Goal: Complete application form

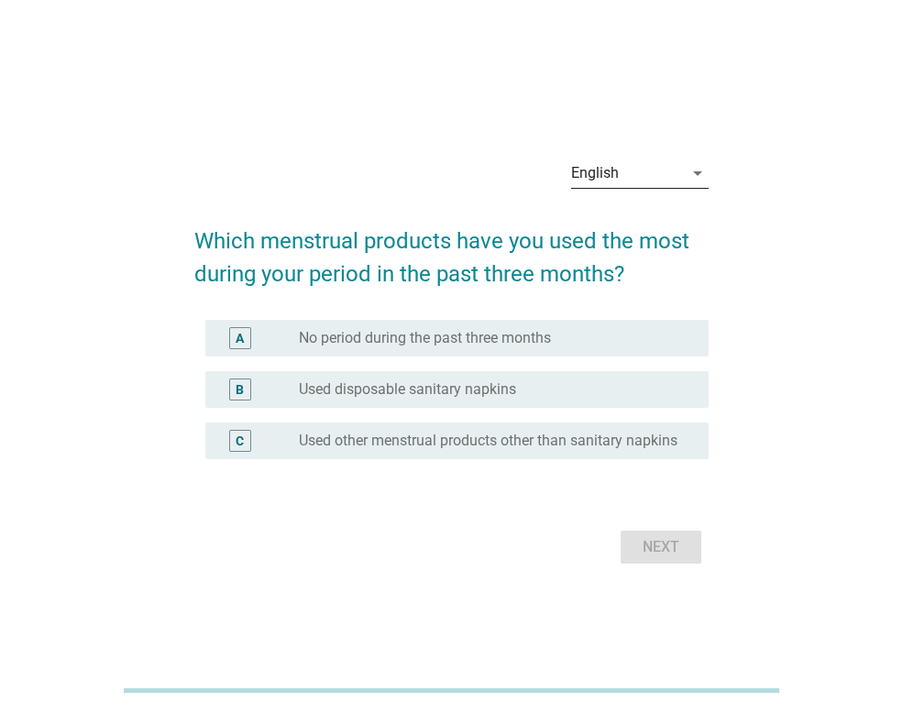
click at [638, 175] on div "English" at bounding box center [627, 173] width 112 height 29
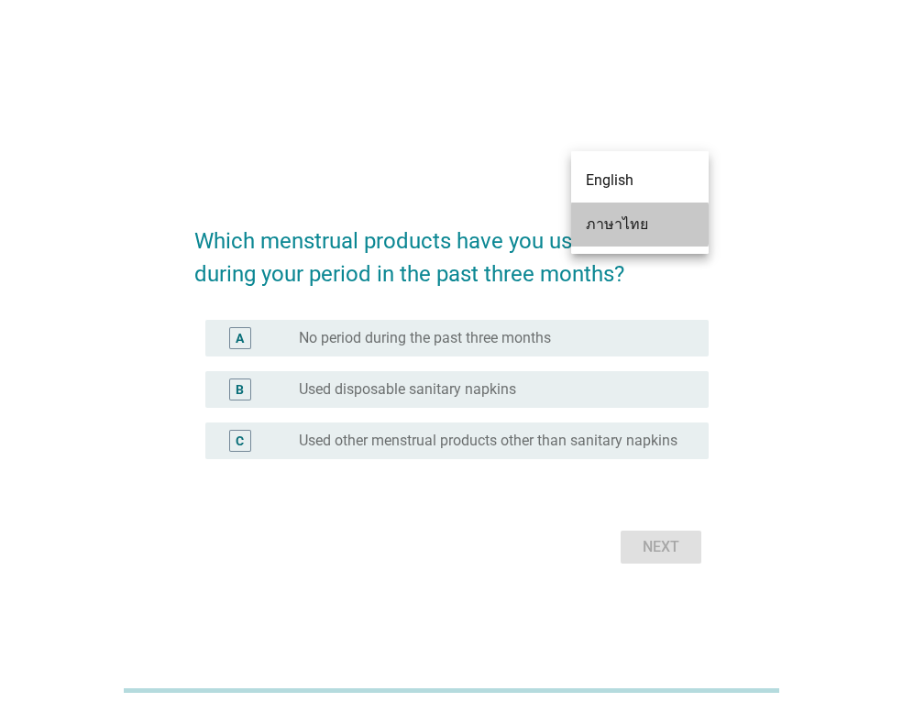
drag, startPoint x: 630, startPoint y: 220, endPoint x: 626, endPoint y: 247, distance: 27.9
click at [628, 218] on div "ภาษาไทย" at bounding box center [640, 225] width 108 height 22
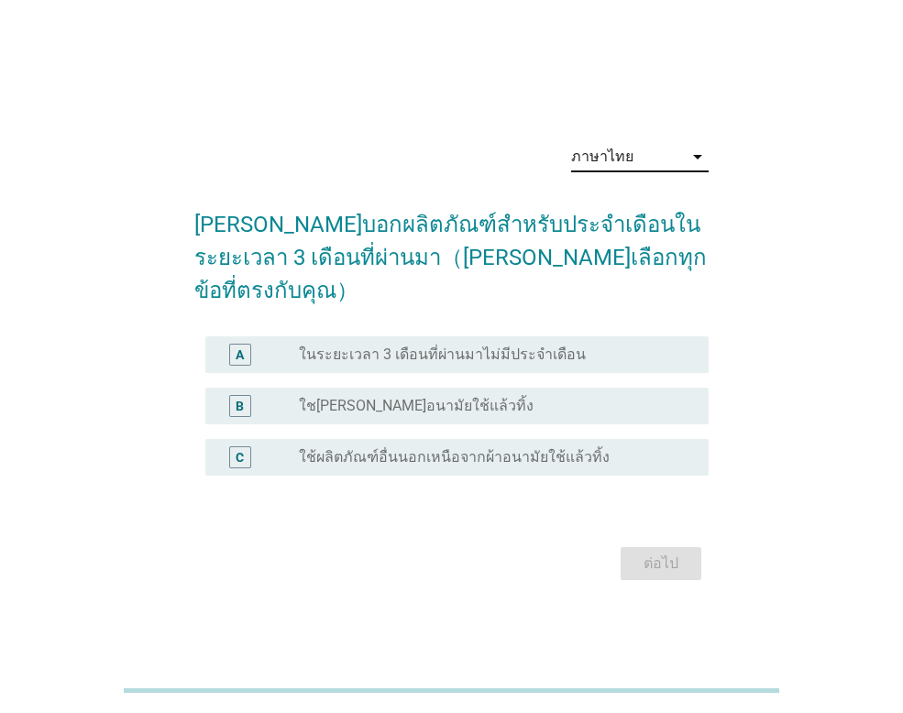
click at [568, 399] on div "radio_button_unchecked ใช[PERSON_NAME]อนามัยใช้แล้วทิ้ง" at bounding box center [496, 406] width 395 height 22
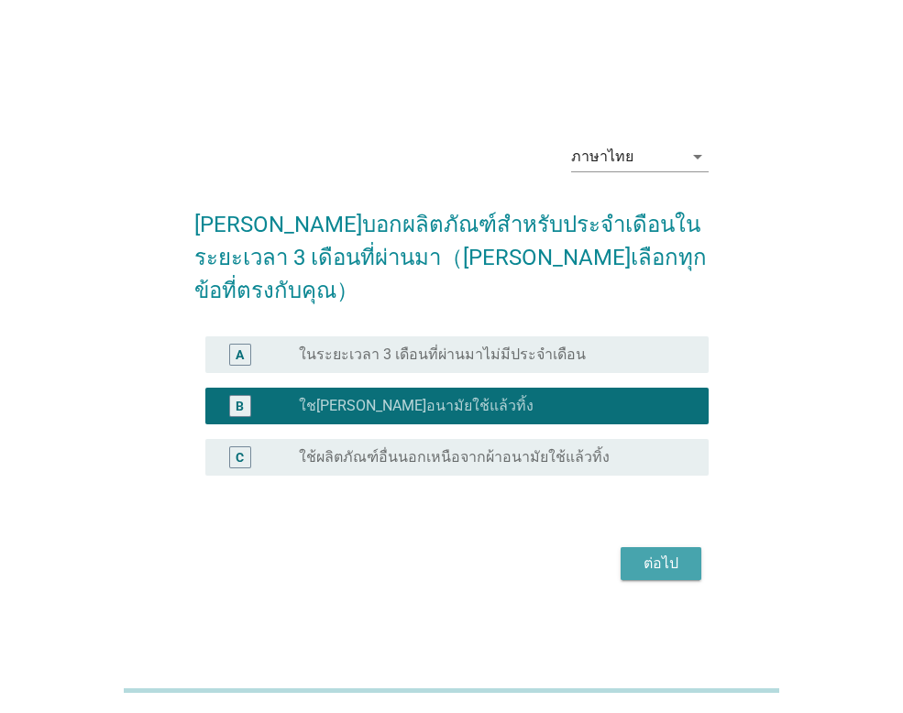
click at [639, 553] on div "ต่อไป" at bounding box center [660, 564] width 51 height 22
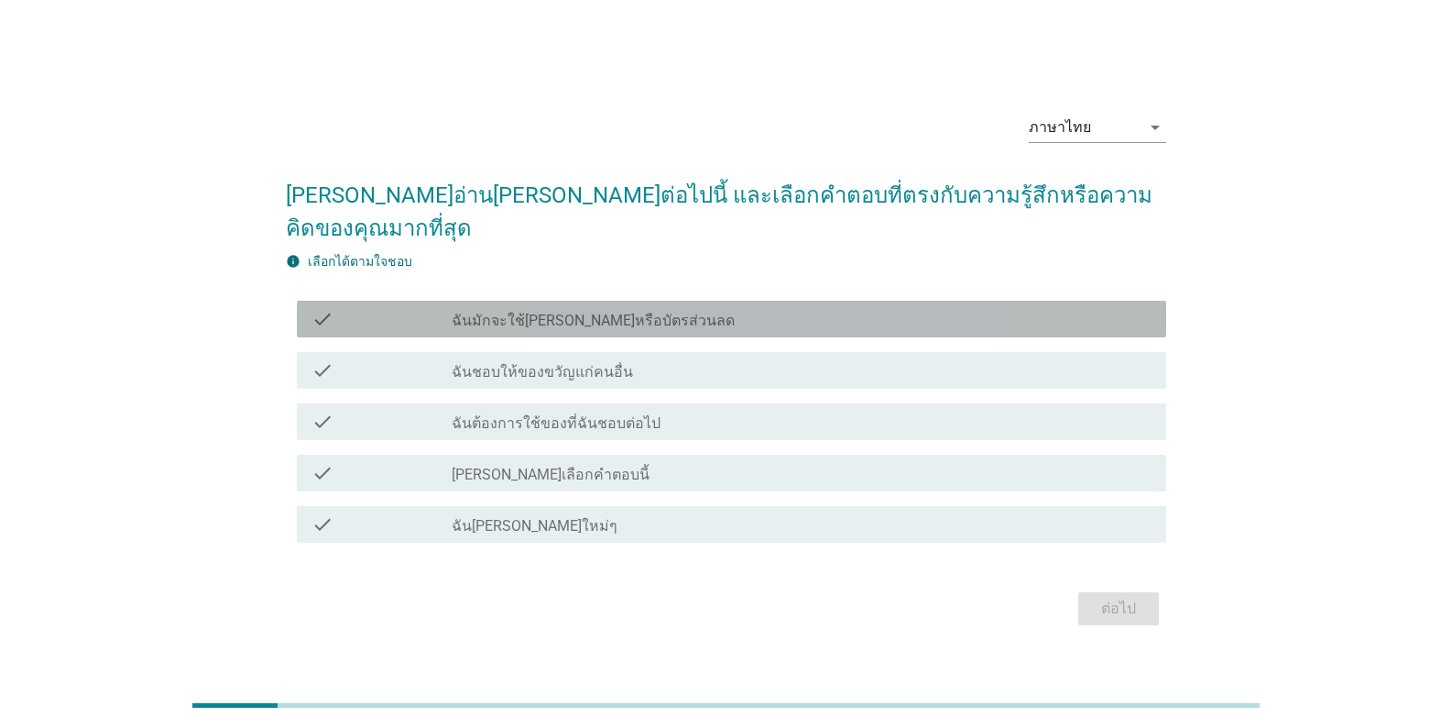
click at [748, 311] on div "check_box_outline_blank ฉันมักจะใช้[PERSON_NAME]หรือบัตรส่วนลด" at bounding box center [802, 319] width 700 height 22
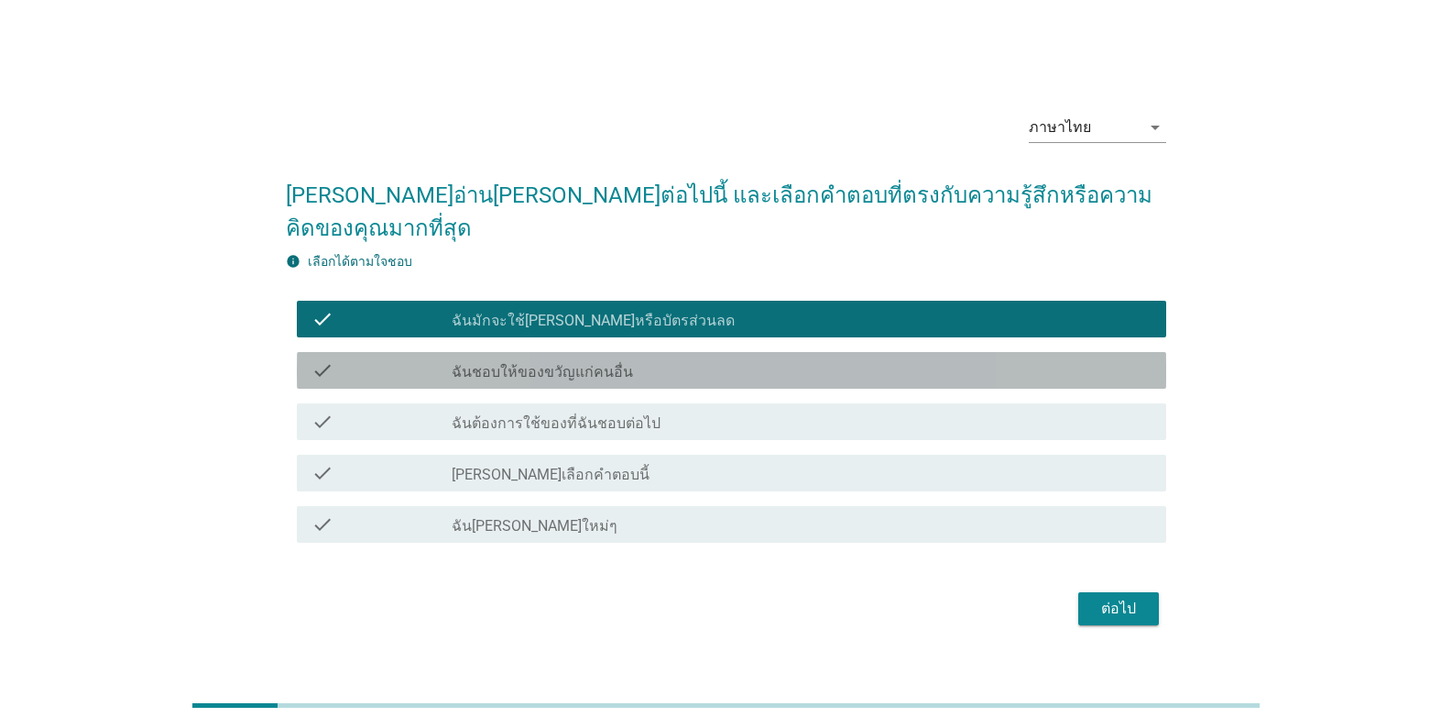
click at [707, 365] on div "check check_box_outline_blank ฉันชอบให้ของขวัญแก่คนอื่น" at bounding box center [732, 370] width 870 height 37
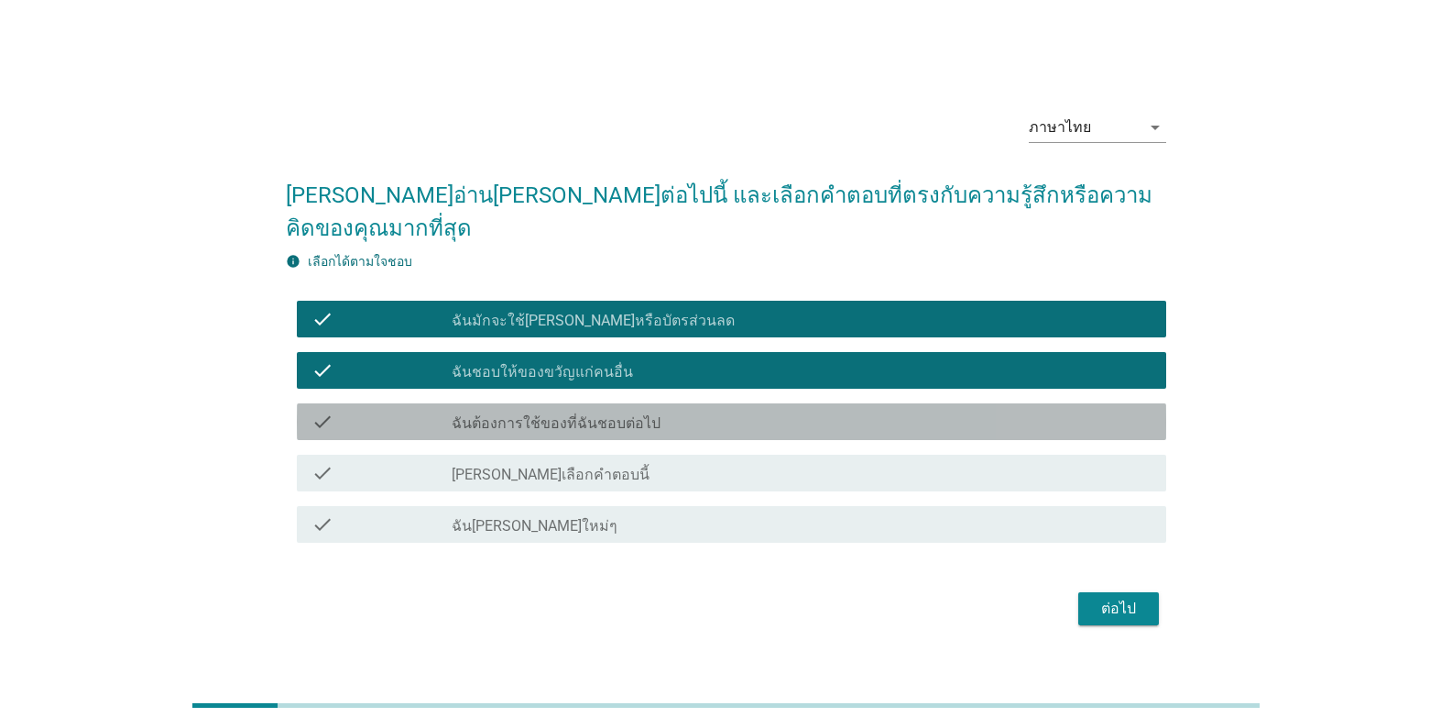
click at [685, 411] on div "check_box_outline_blank ฉันต้องการใช้ของที่ฉันชอบต่อไป" at bounding box center [802, 422] width 700 height 22
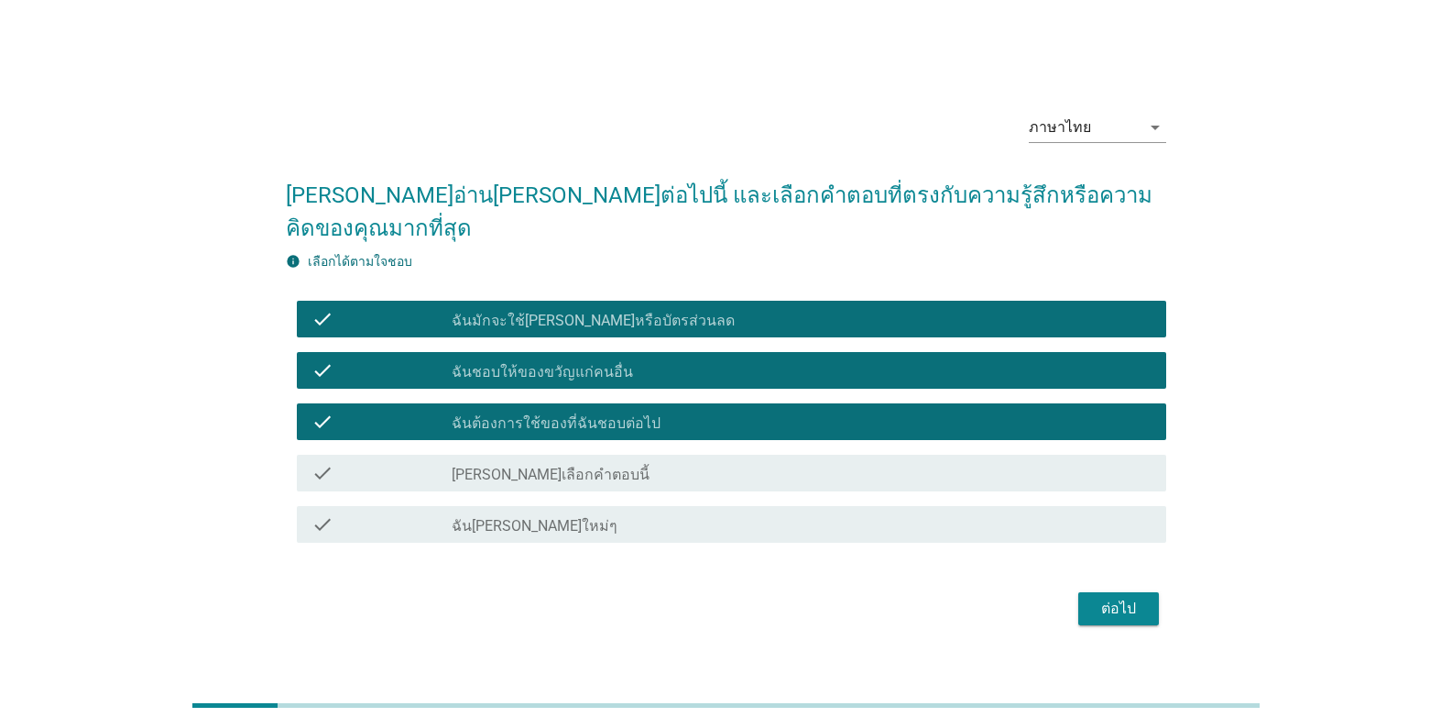
click at [902, 597] on div "ต่อไป" at bounding box center [1118, 608] width 51 height 22
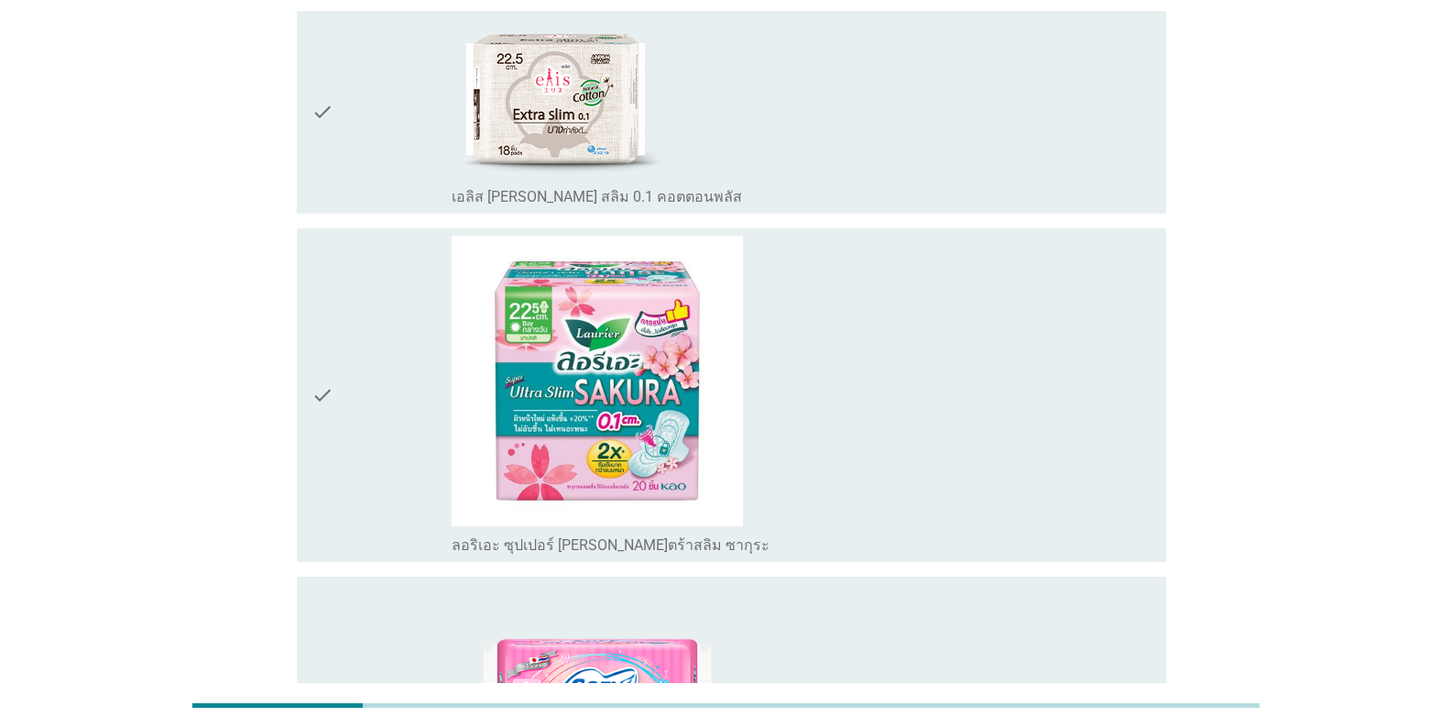
scroll to position [275, 0]
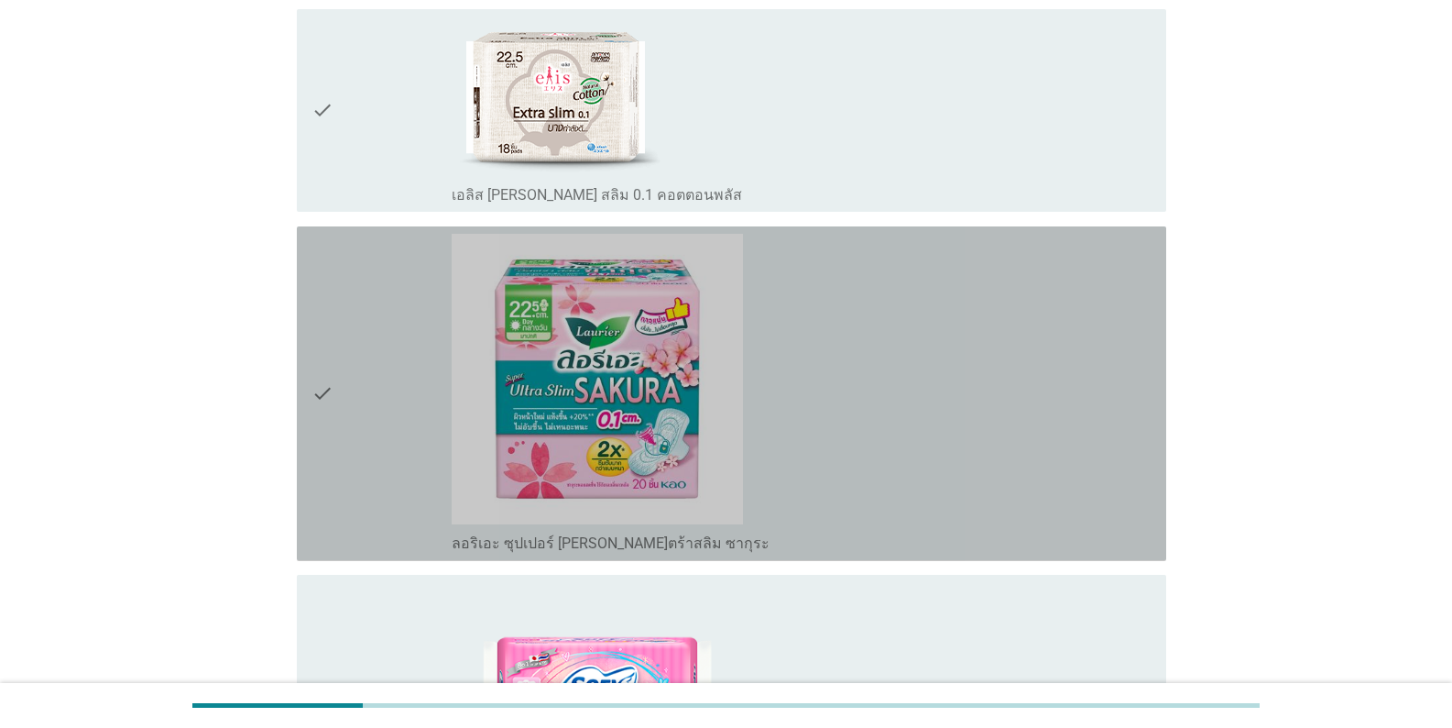
click at [902, 420] on div "check_box_outline_blank ลอริเอะ ซุปเปอร์ [PERSON_NAME]ตร้าสลิม ซากุระ" at bounding box center [802, 394] width 700 height 320
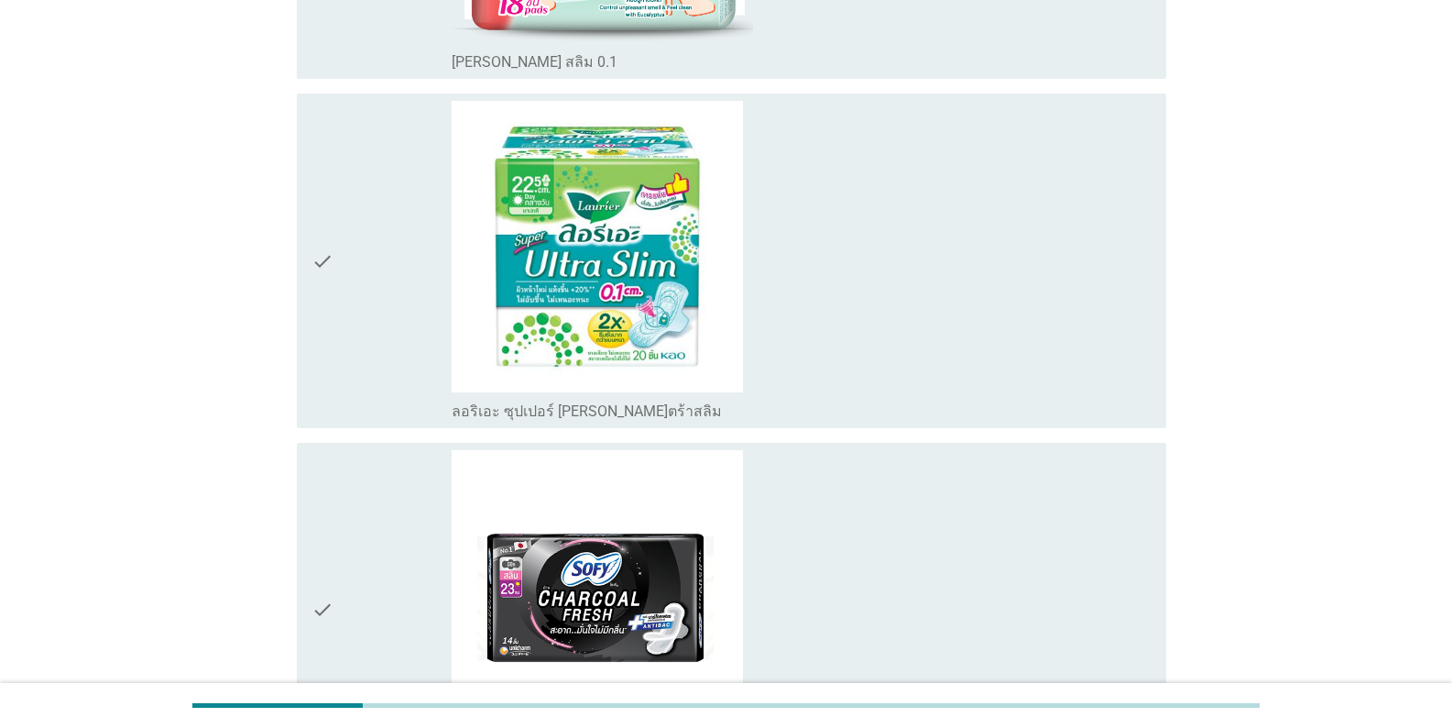
scroll to position [1558, 0]
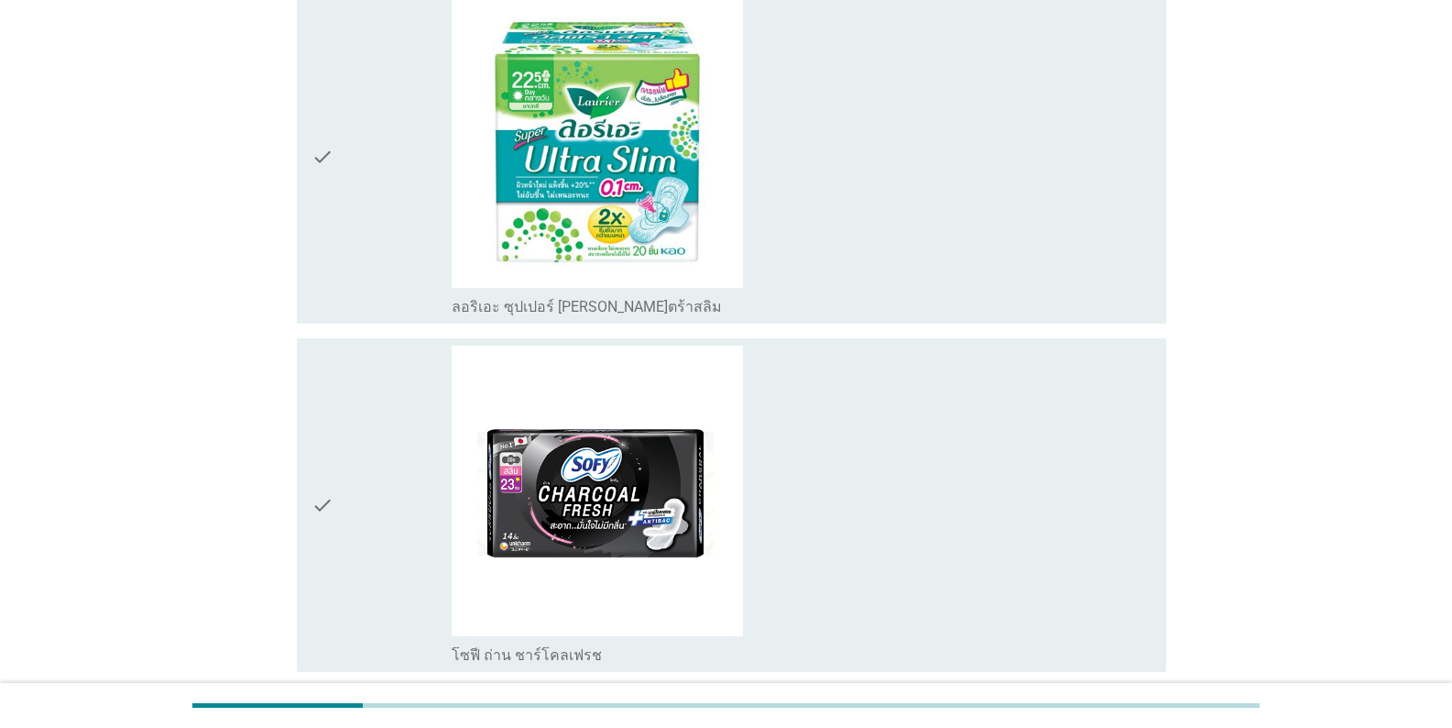
click at [902, 260] on div "check_box_outline_blank ลอริเอะ ซุปเปอร์ [PERSON_NAME]ตร้าสลิม" at bounding box center [802, 156] width 700 height 320
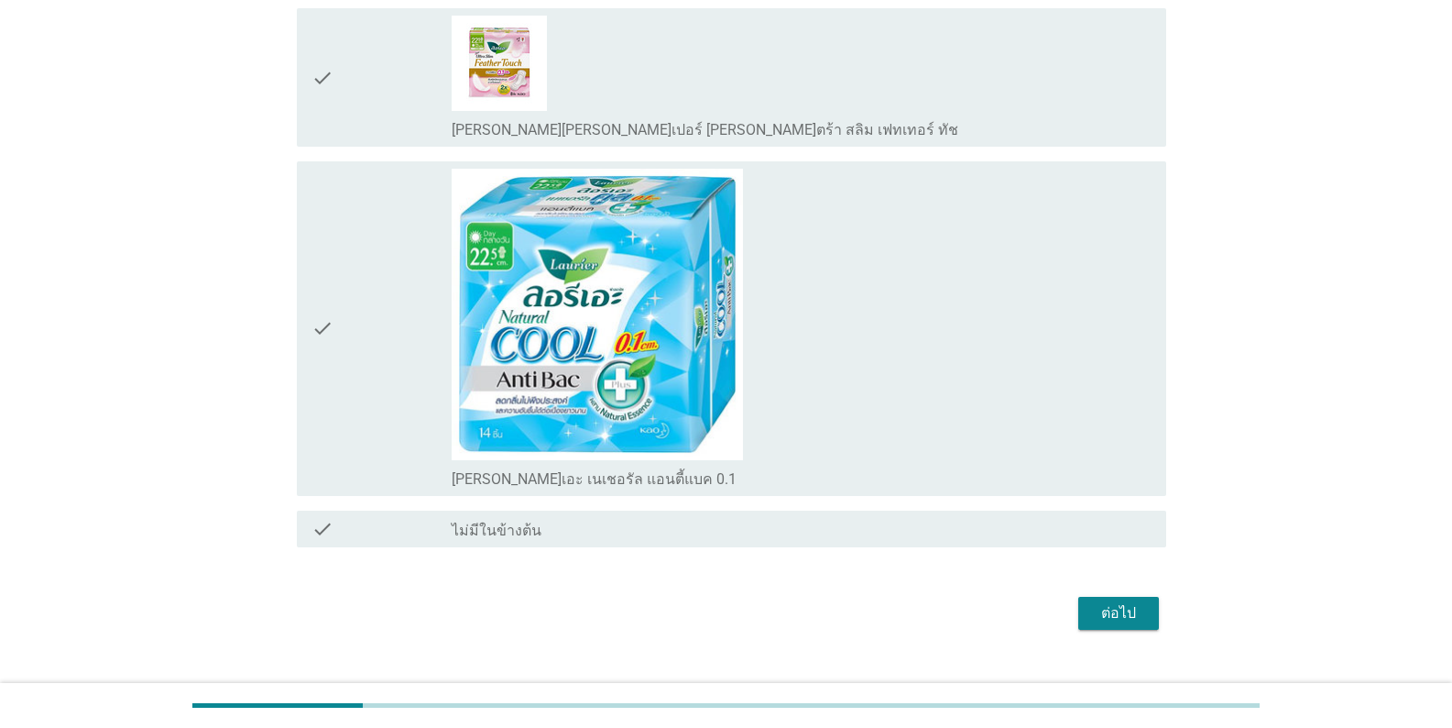
scroll to position [2842, 0]
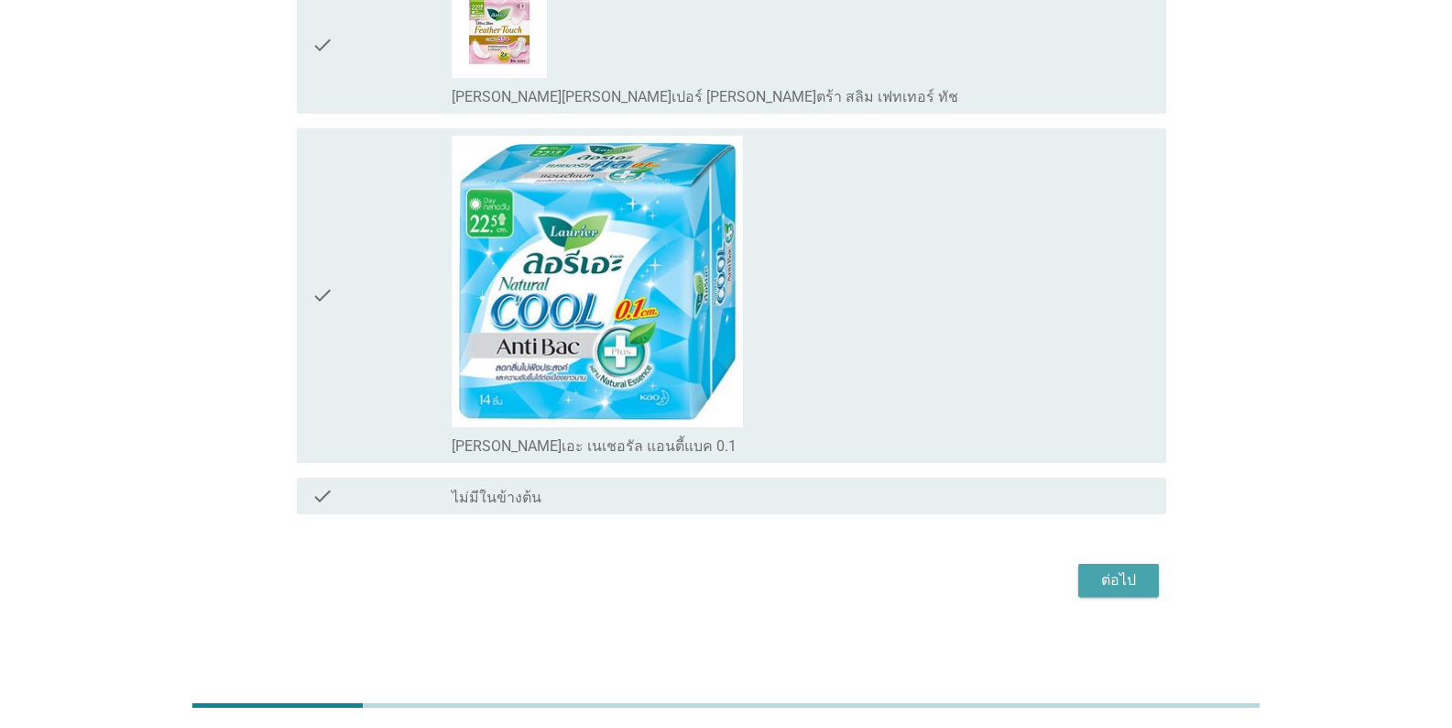
click at [902, 579] on div "ต่อไป" at bounding box center [1118, 580] width 51 height 22
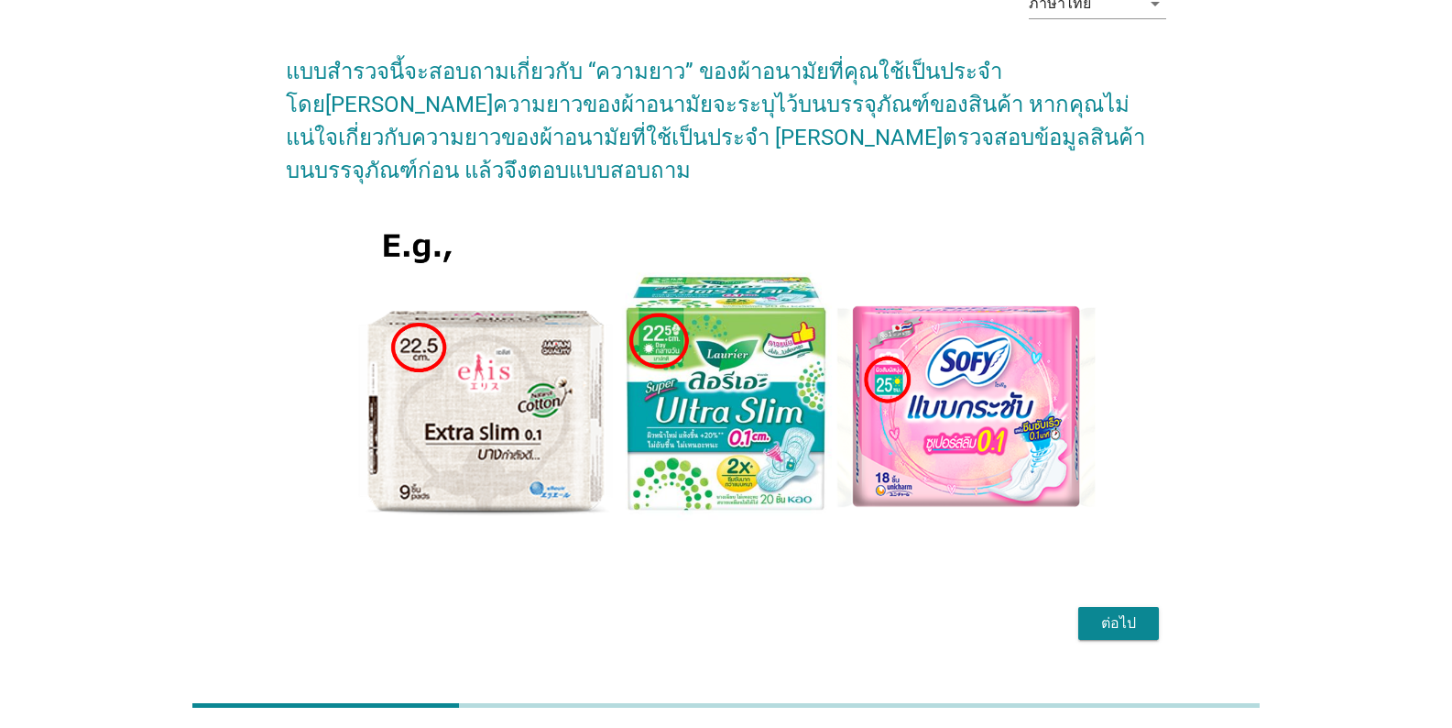
scroll to position [118, 0]
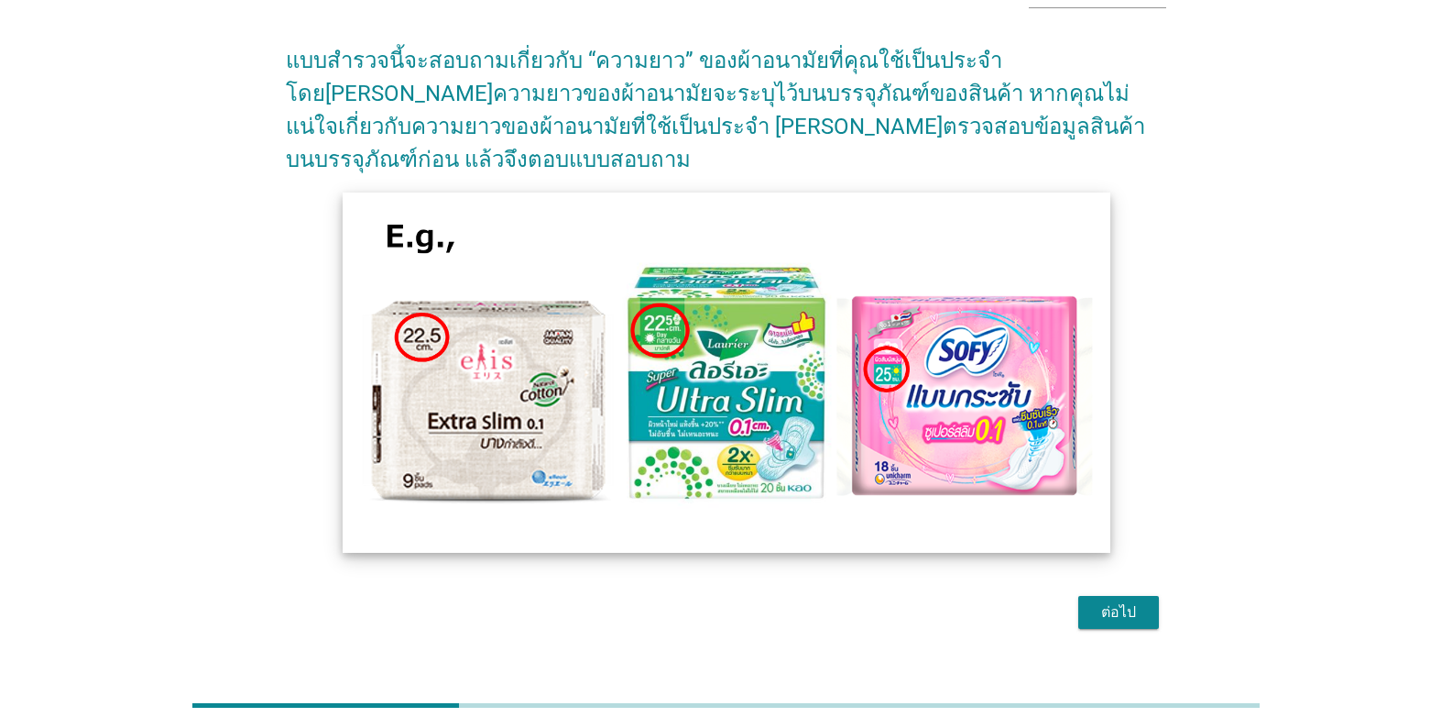
click at [902, 385] on img at bounding box center [726, 372] width 767 height 360
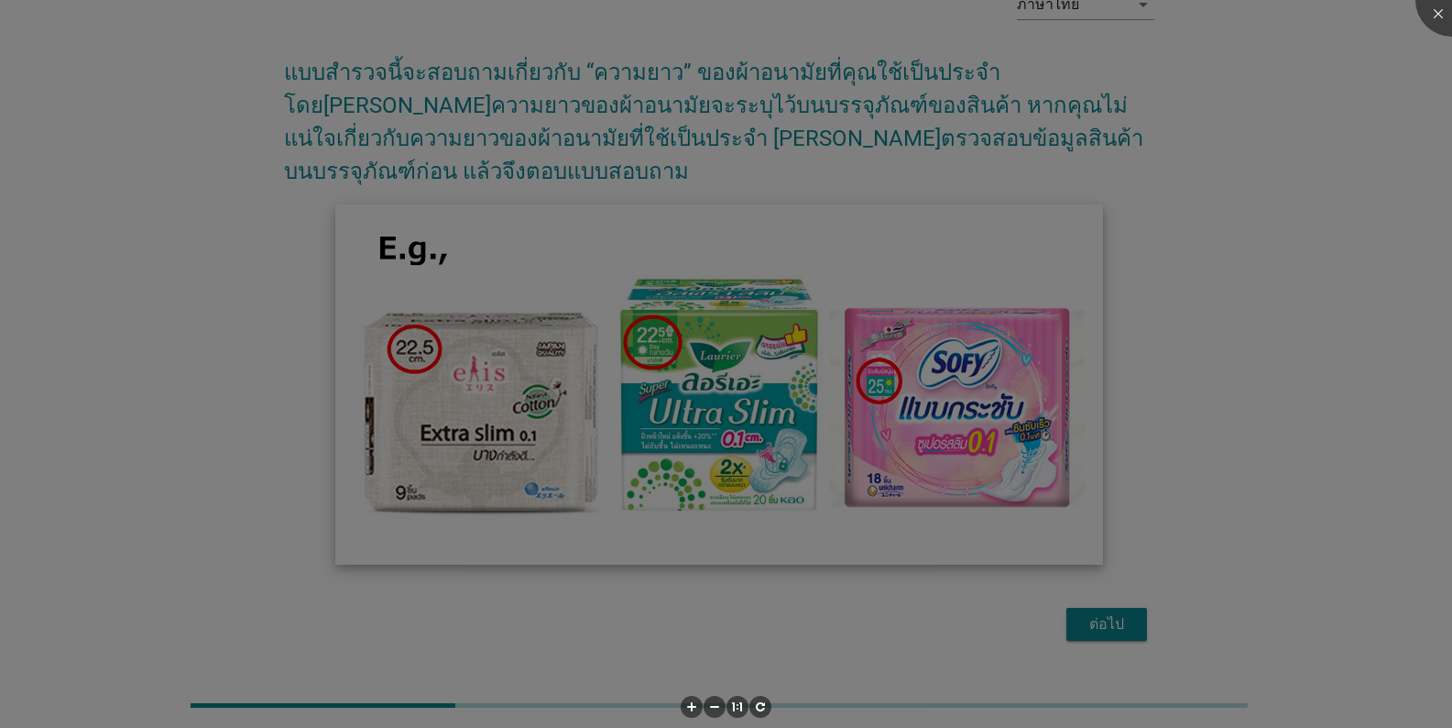
scroll to position [73, 0]
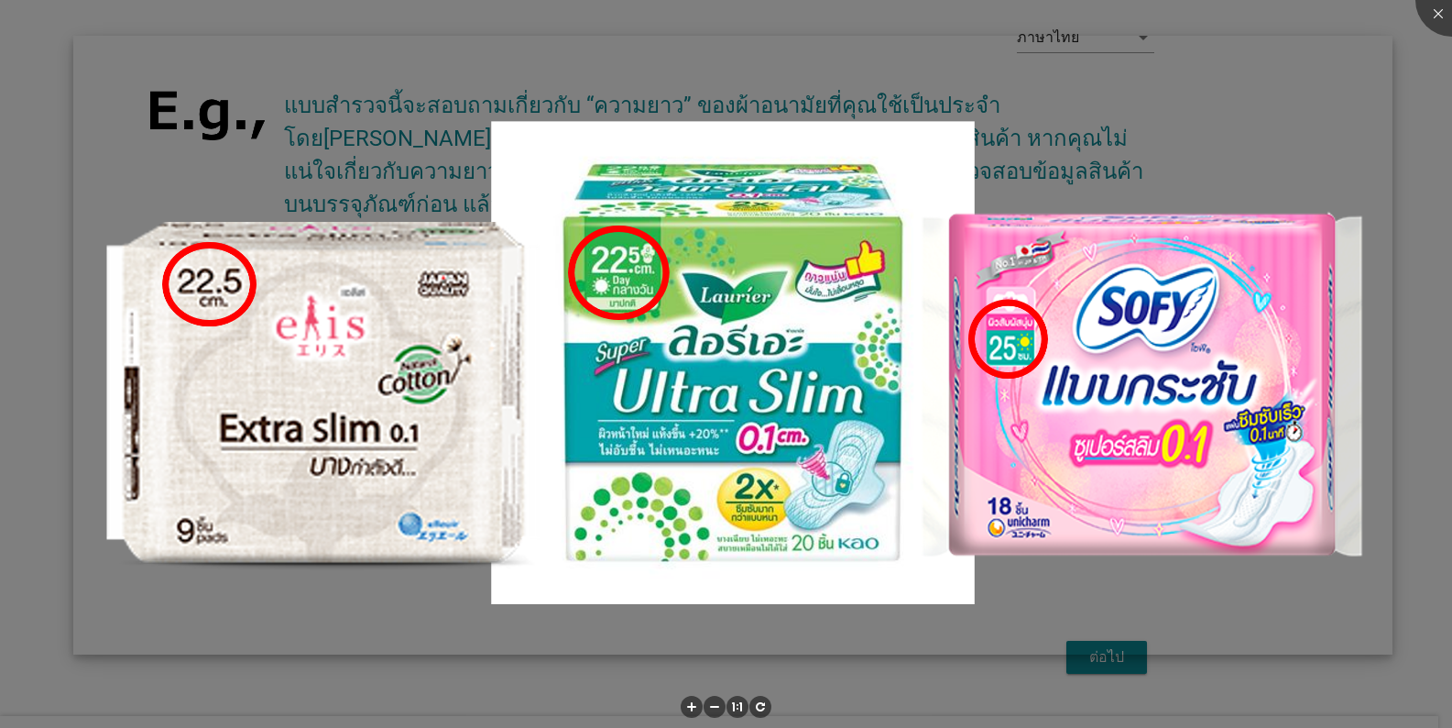
click at [902, 385] on img at bounding box center [733, 345] width 1320 height 619
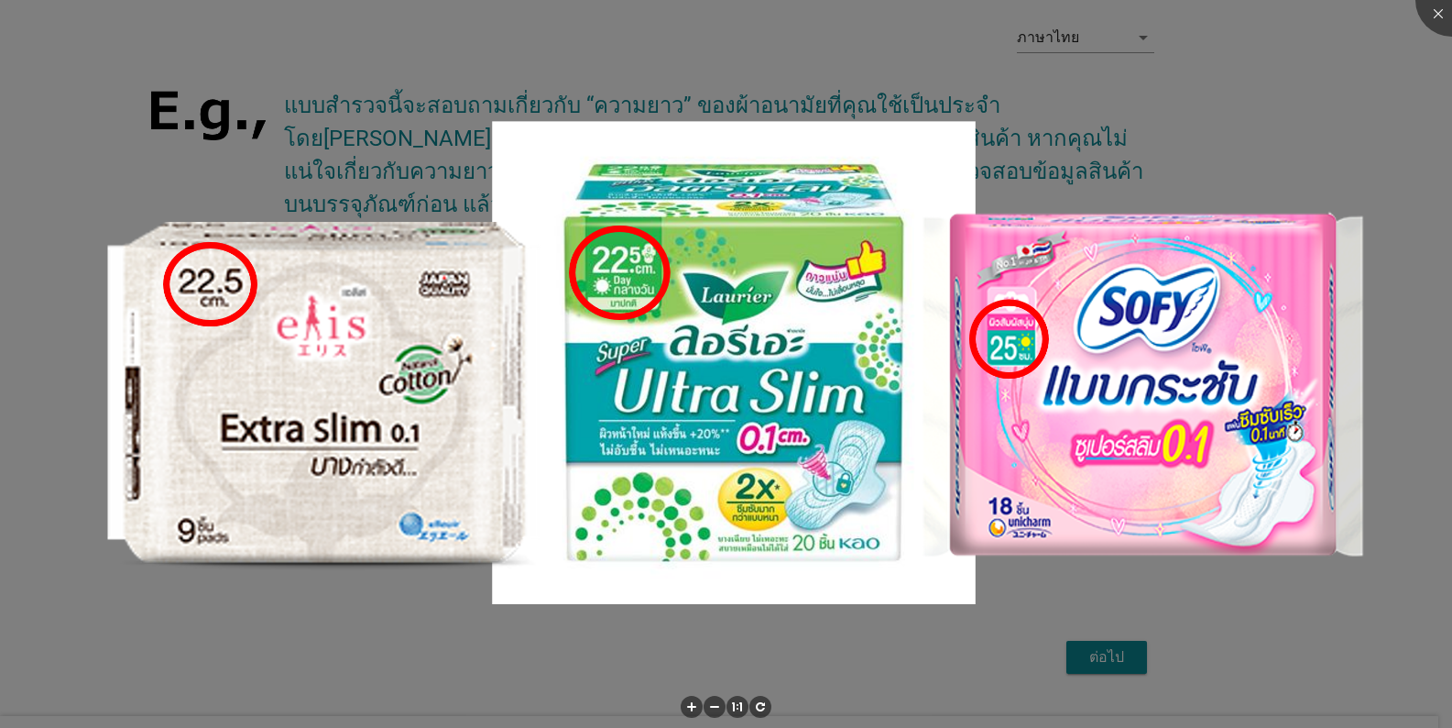
click at [764, 659] on div at bounding box center [726, 364] width 1452 height 728
click at [902, 6] on div at bounding box center [1452, -1] width 73 height 73
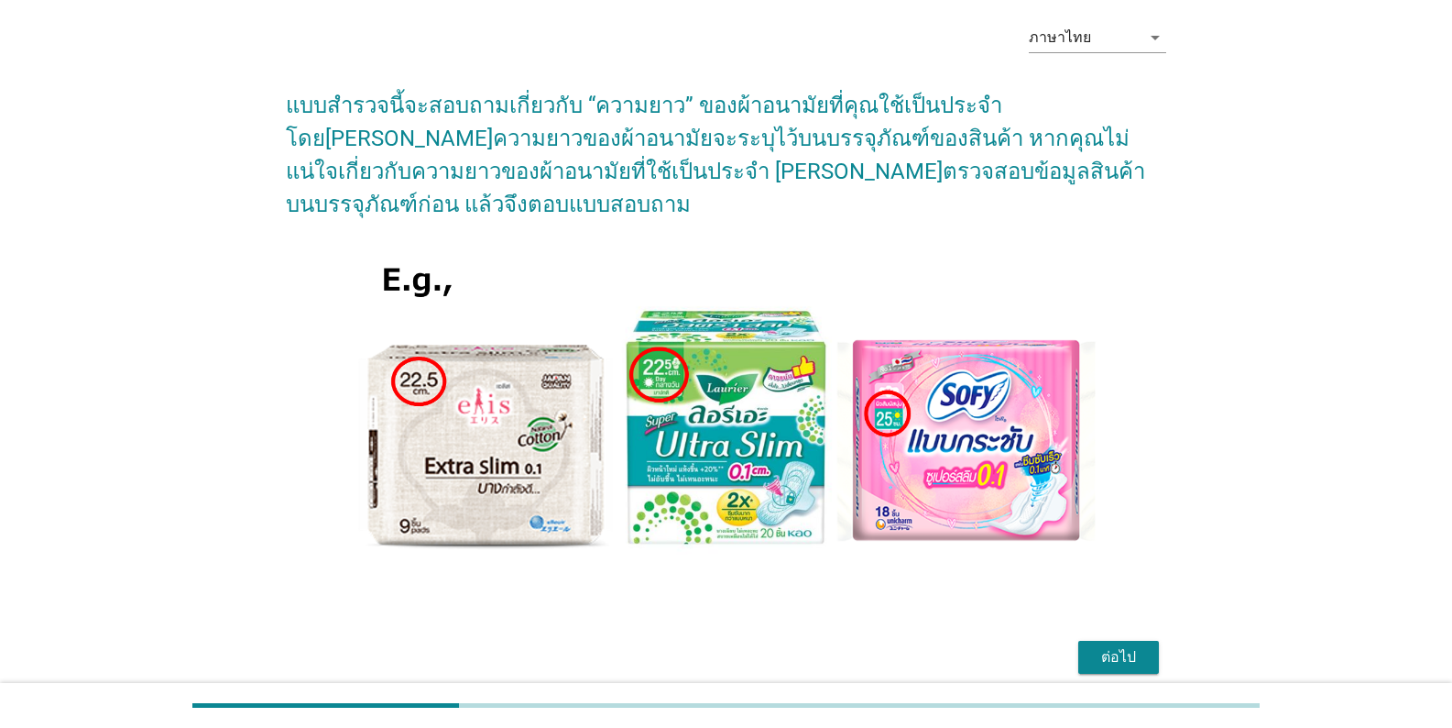
click at [902, 600] on form "แบบสำรวจนี้จะสอบถามเกี่ยวกับ “ความยาว” ของผ้าอนามัยที่คุณใช้เป็นประจำ โดย[PERSO…" at bounding box center [726, 375] width 881 height 609
click at [902, 646] on div "ต่อไป" at bounding box center [1118, 657] width 51 height 22
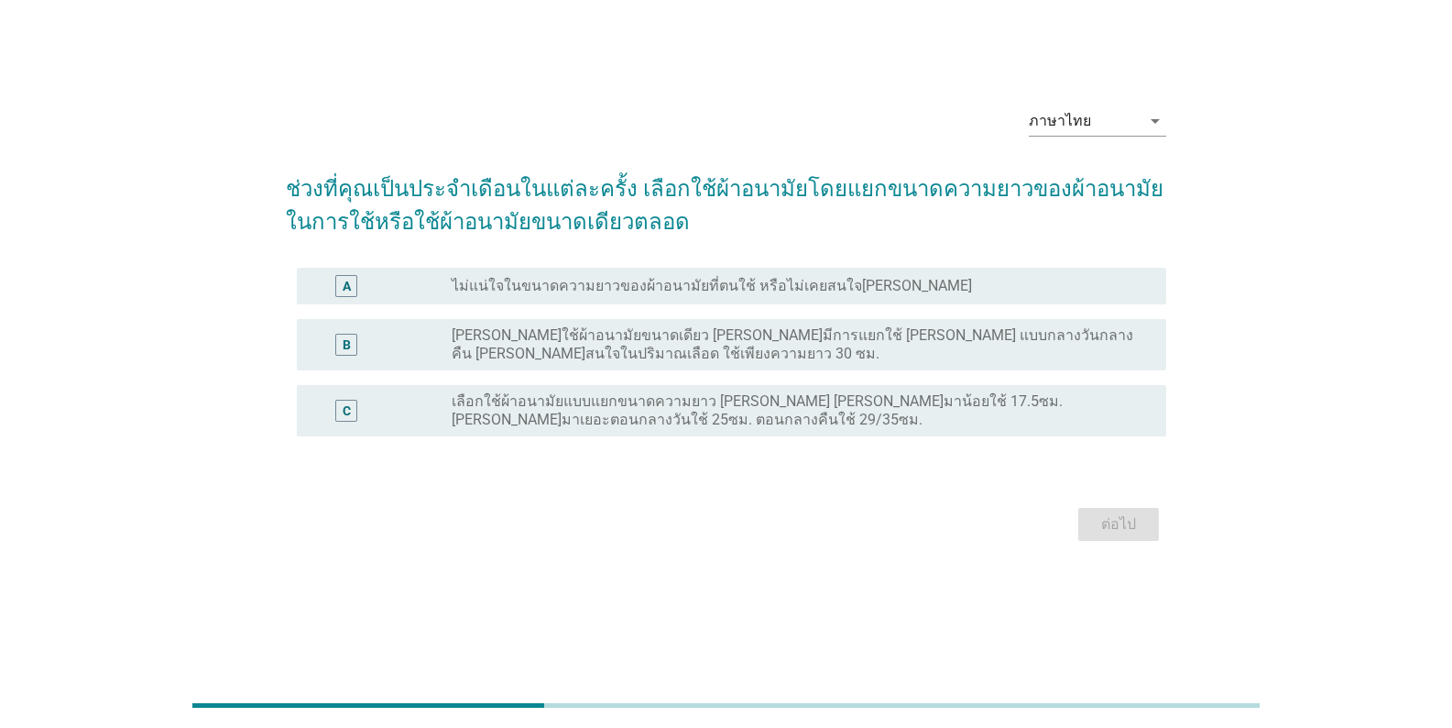
scroll to position [0, 0]
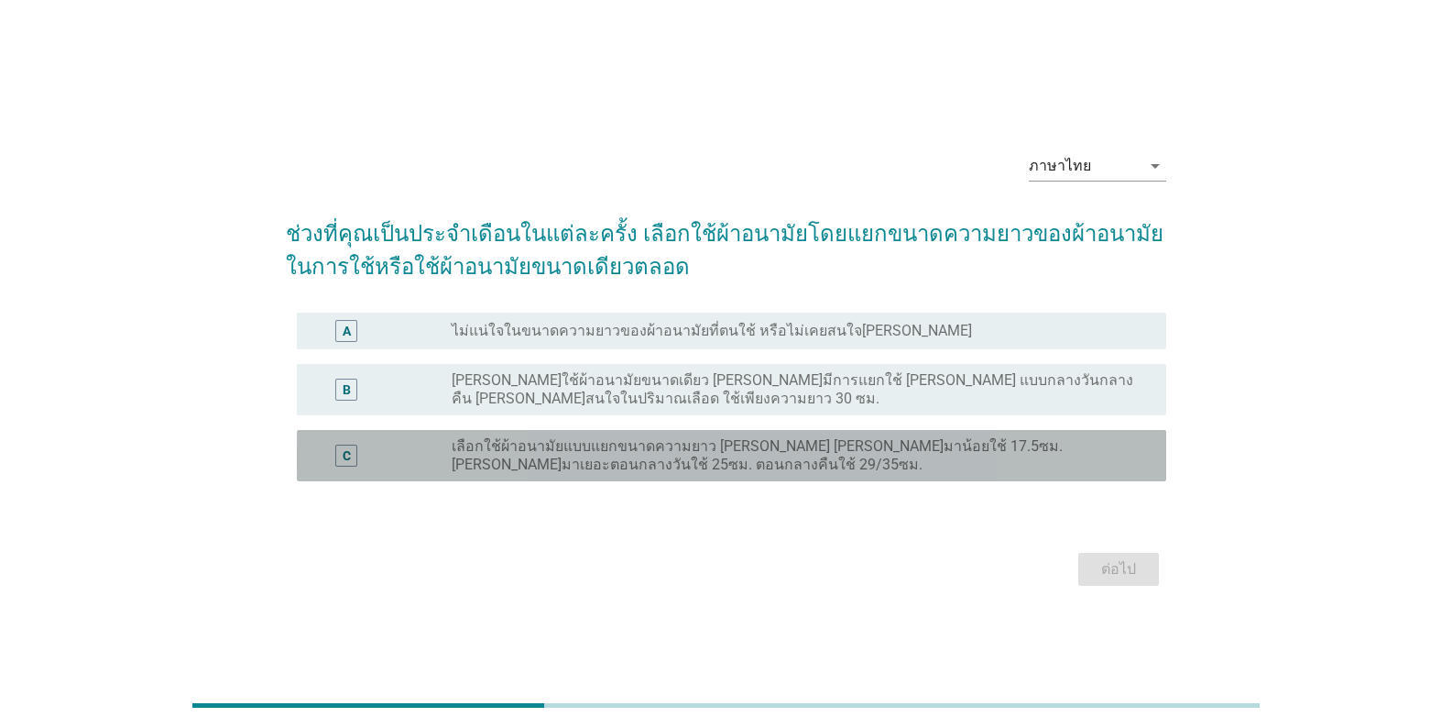
click at [902, 459] on label "เลือกใช้ผ้าอนามัยแบบแยกขนาดความยาว [PERSON_NAME] [PERSON_NAME]มาน้อยใช้ 17.5ซม.…" at bounding box center [794, 455] width 685 height 37
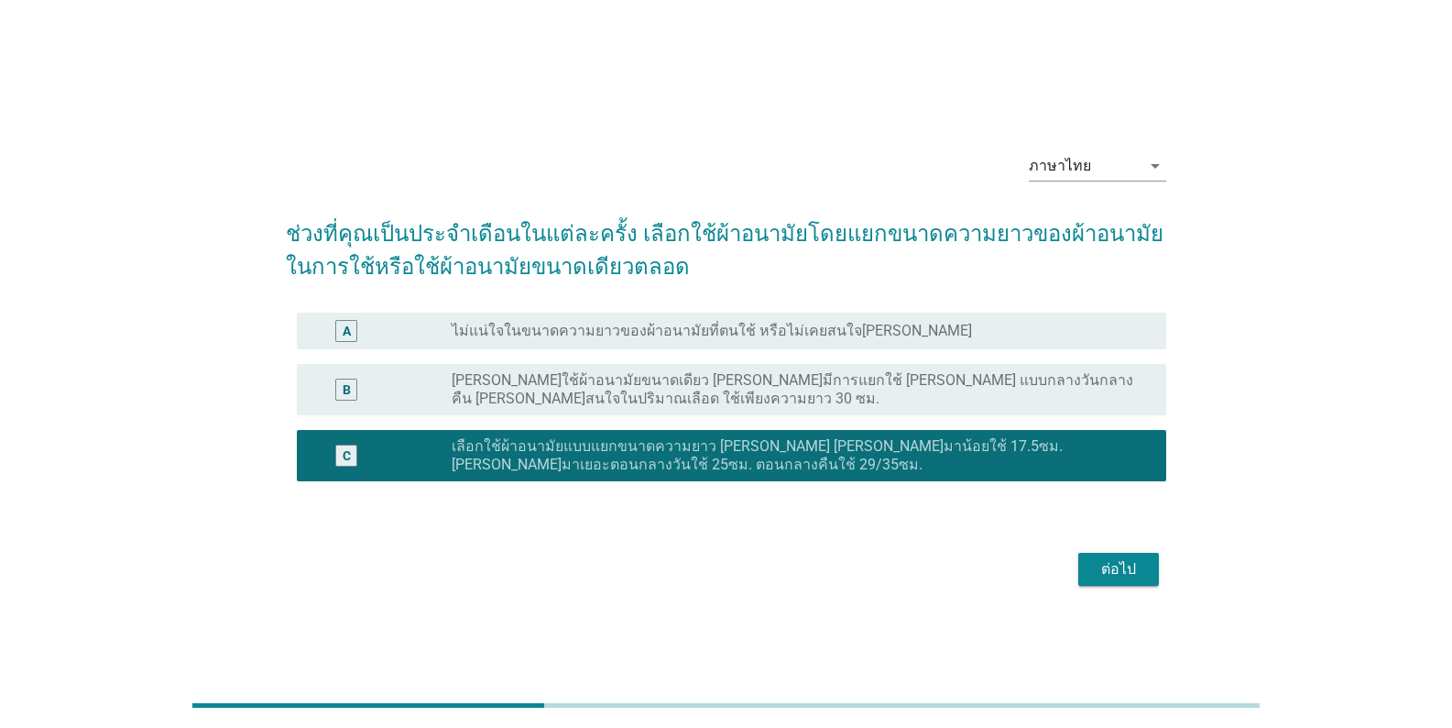
click at [902, 568] on div "ต่อไป" at bounding box center [1118, 569] width 51 height 22
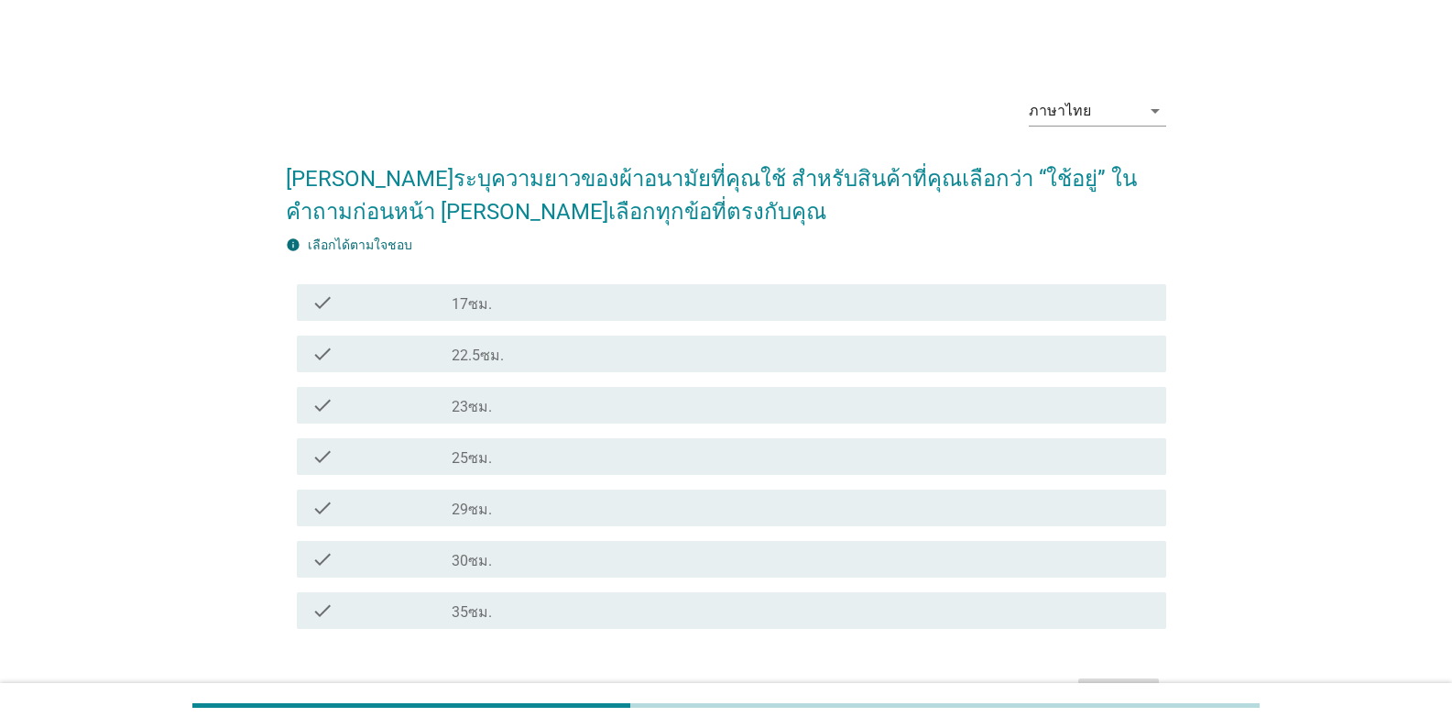
click at [531, 449] on div "check_box_outline_blank 25ซม." at bounding box center [802, 456] width 700 height 22
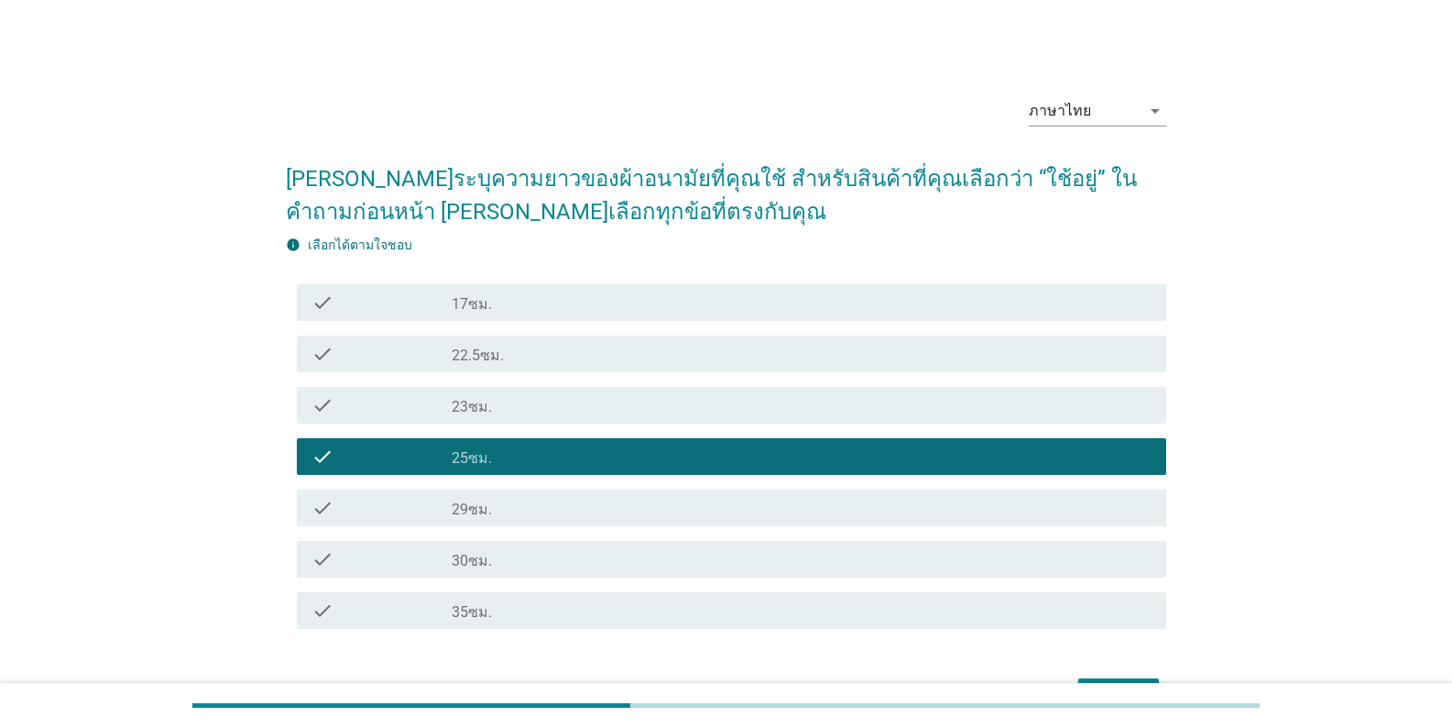
click at [454, 559] on label "30ซม." at bounding box center [472, 561] width 40 height 18
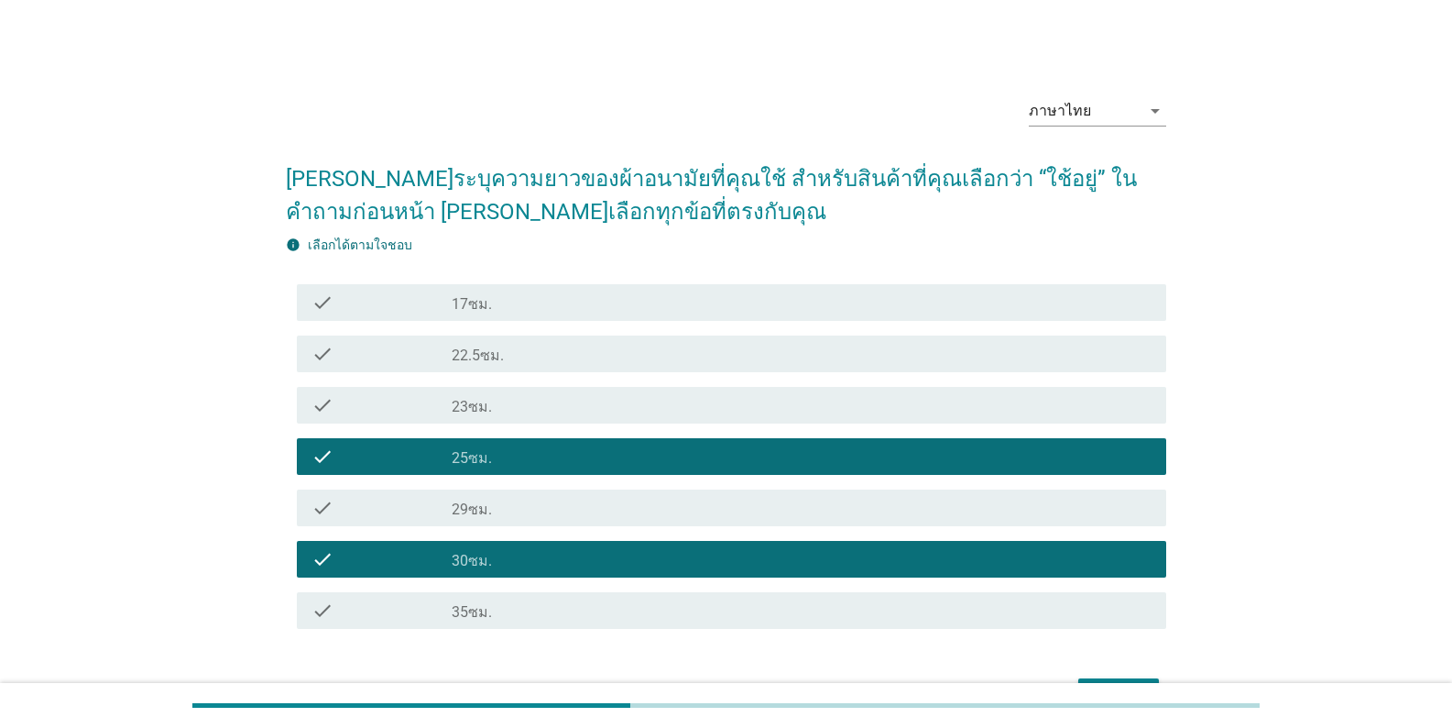
click at [463, 348] on label "22.5ซม." at bounding box center [478, 355] width 52 height 18
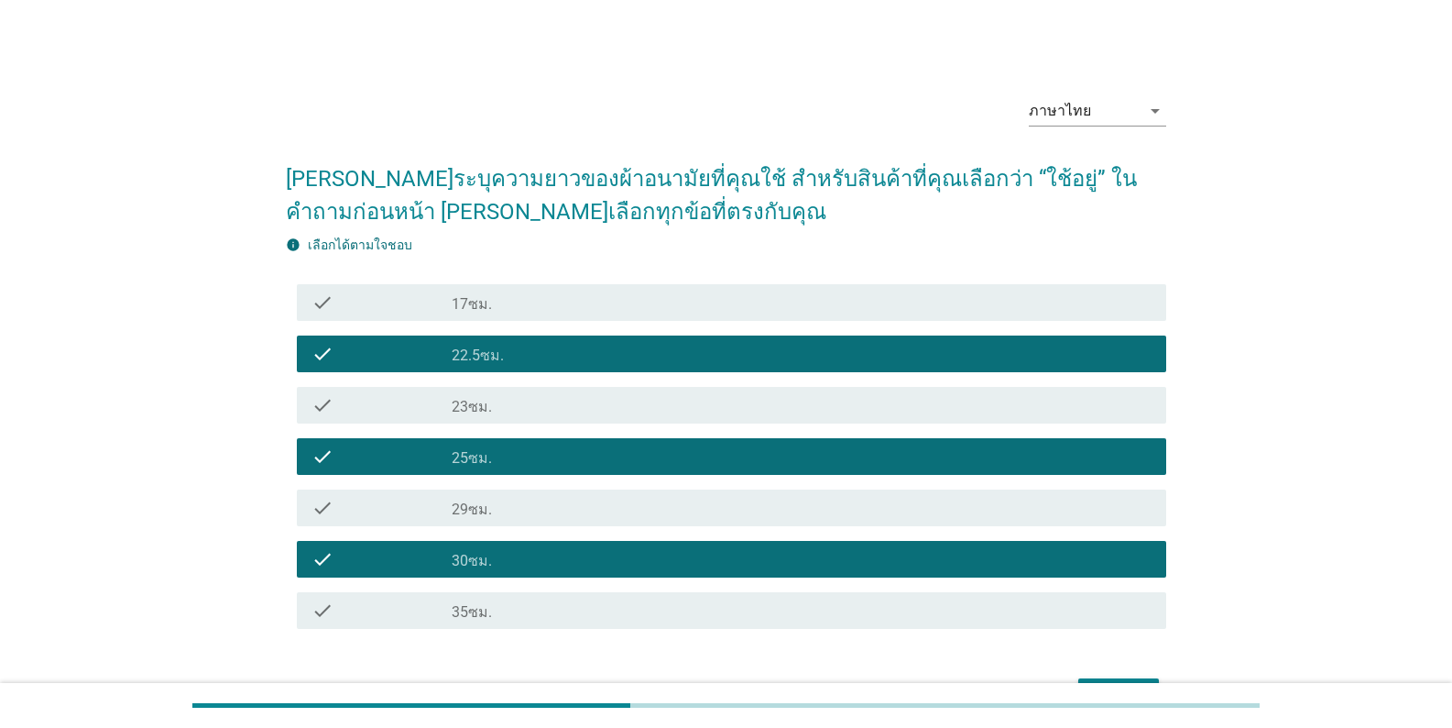
click at [499, 403] on div "check_box_outline_blank 23ซม." at bounding box center [802, 405] width 700 height 22
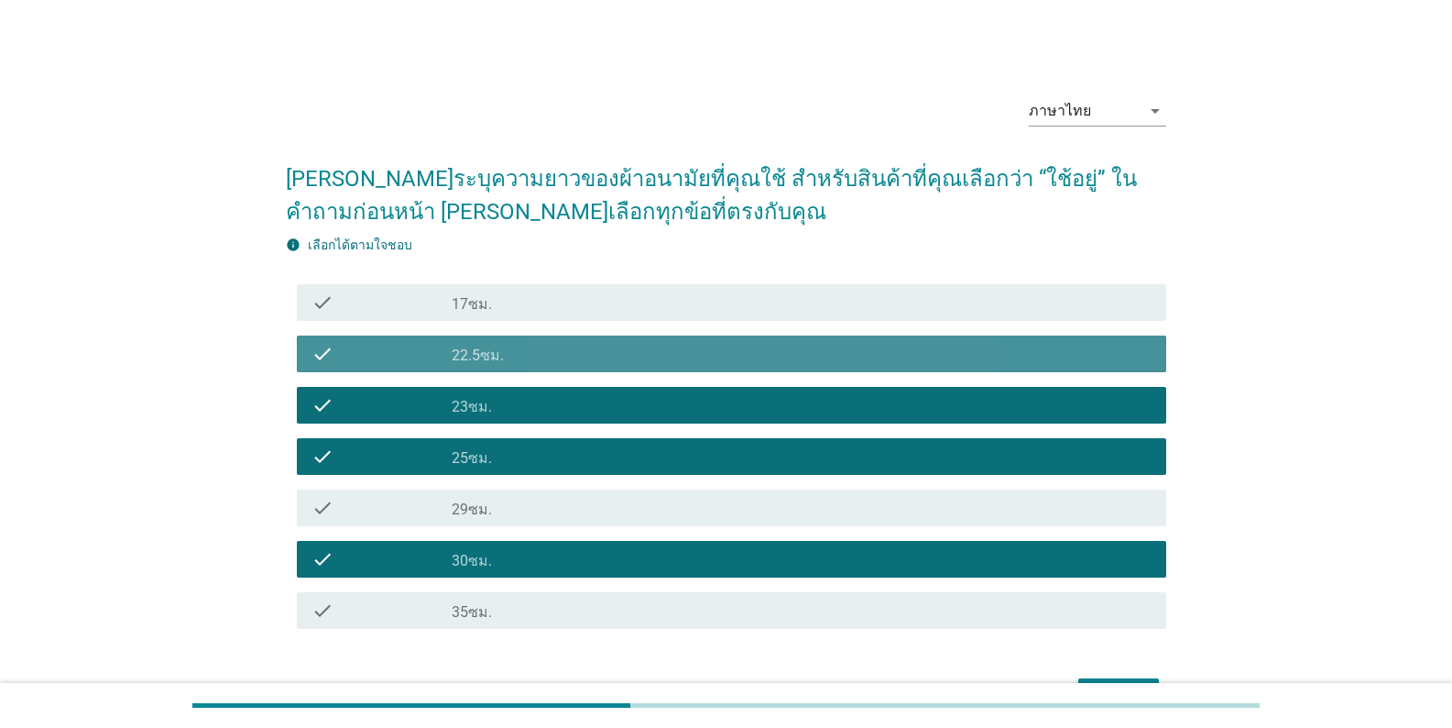
click at [496, 350] on label "22.5ซม." at bounding box center [478, 355] width 52 height 18
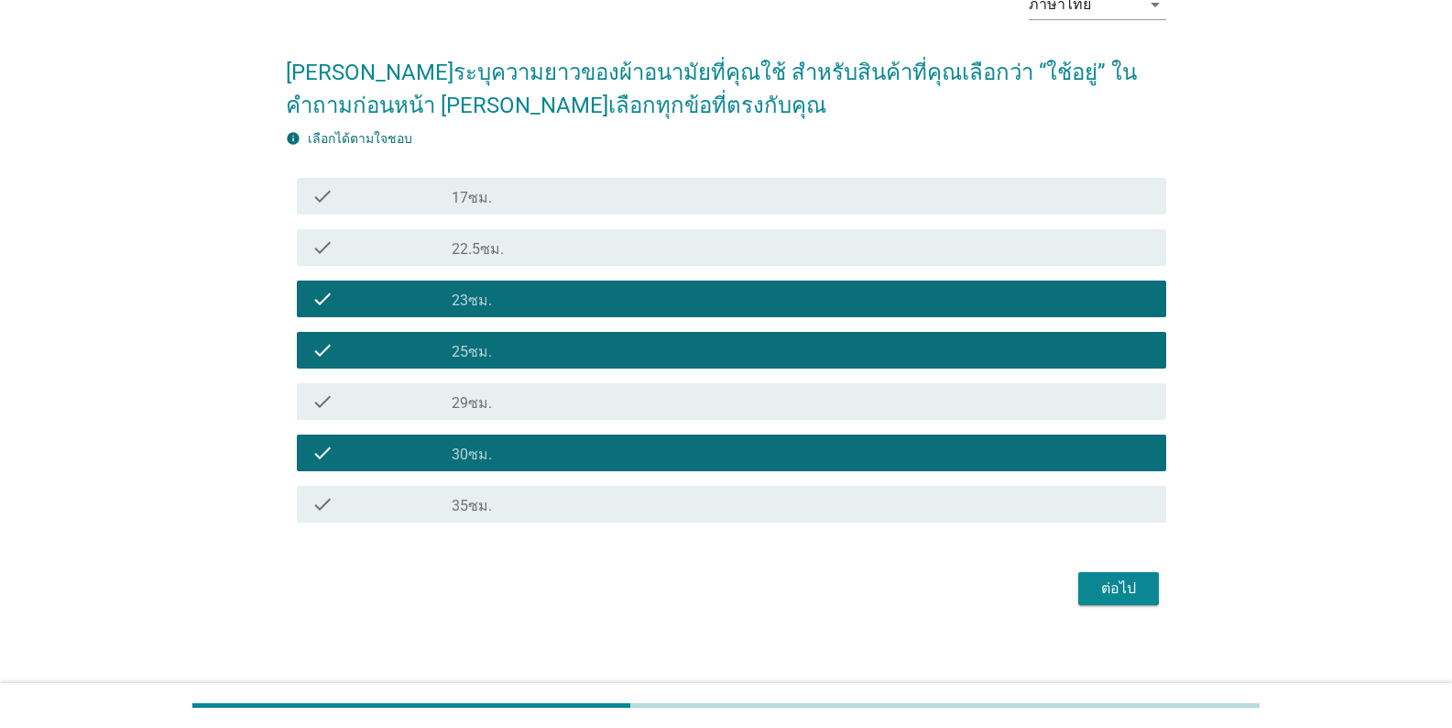
scroll to position [115, 0]
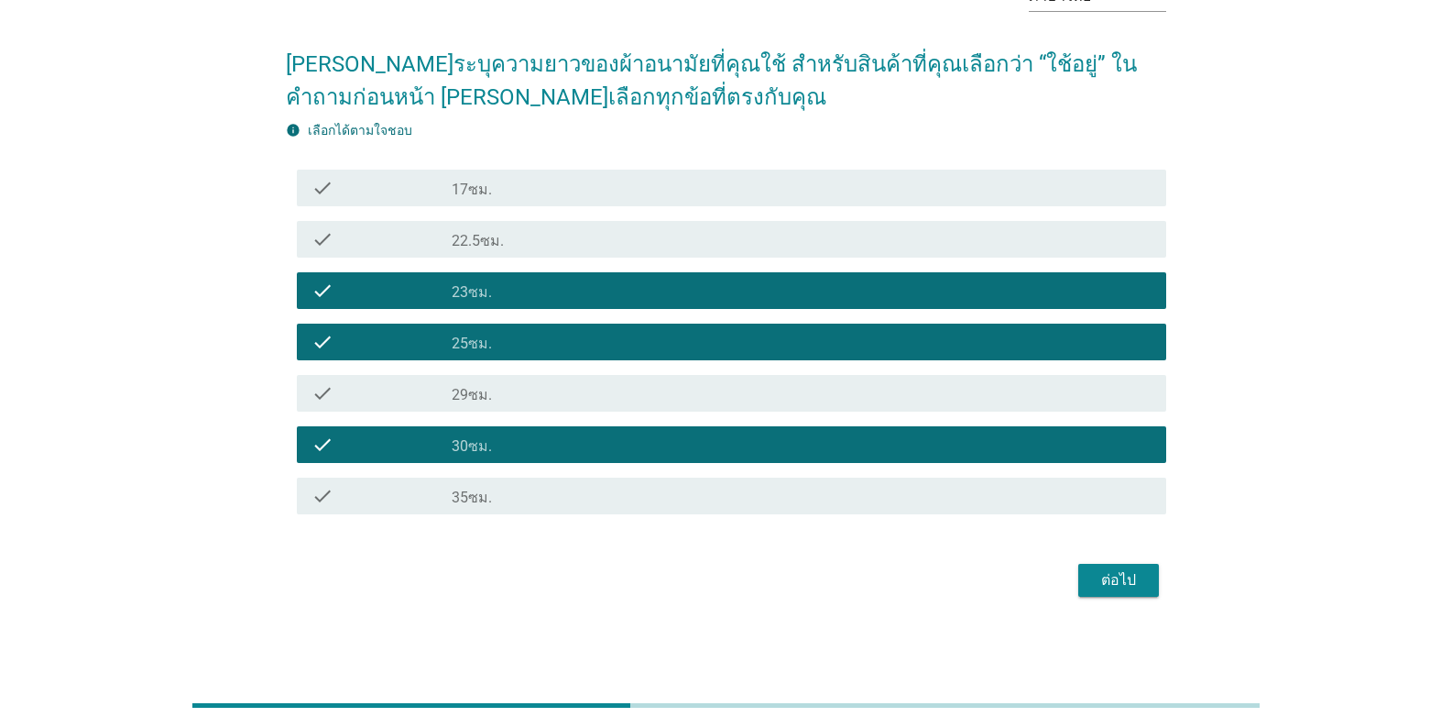
click at [902, 584] on div "ต่อไป" at bounding box center [1118, 580] width 51 height 22
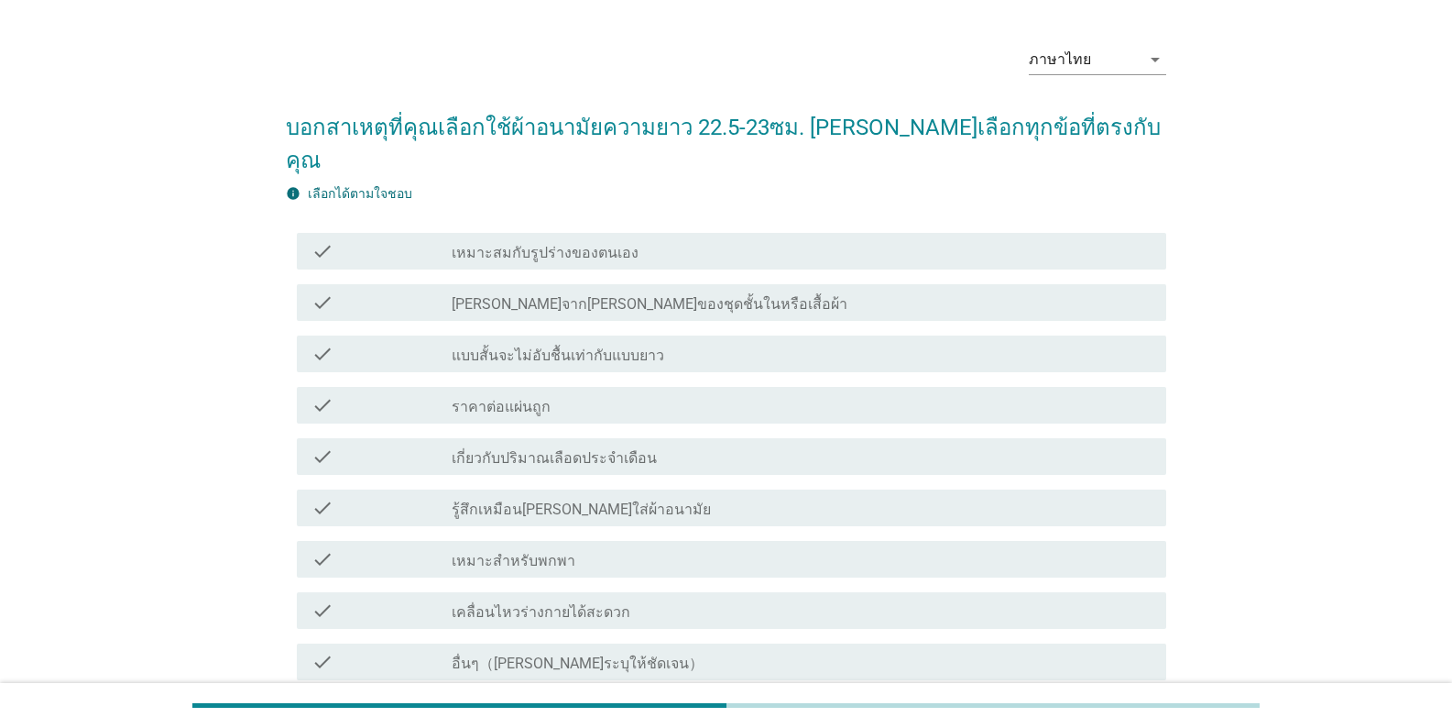
scroll to position [92, 0]
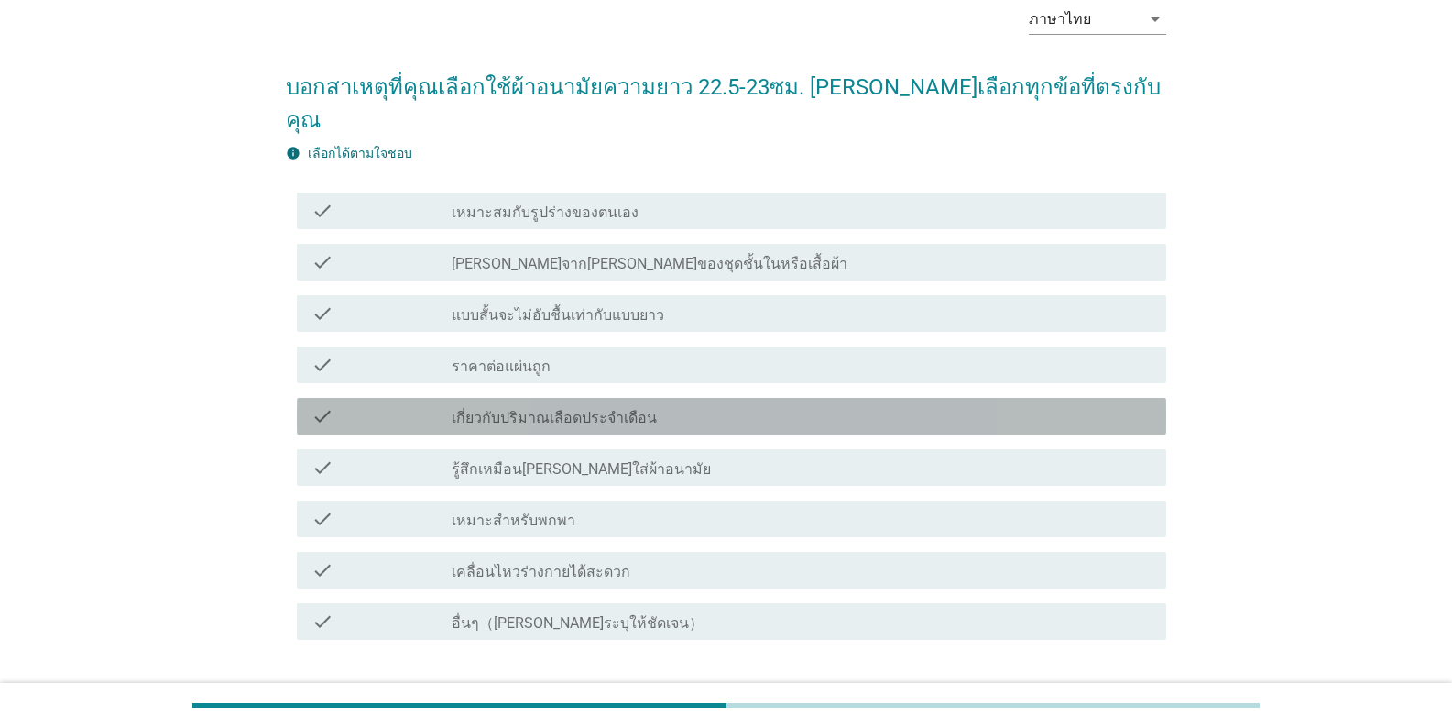
click at [651, 405] on div "check_box_outline_blank เกี่ยวกับปริมาณเลือดประจำเดือน" at bounding box center [802, 416] width 700 height 22
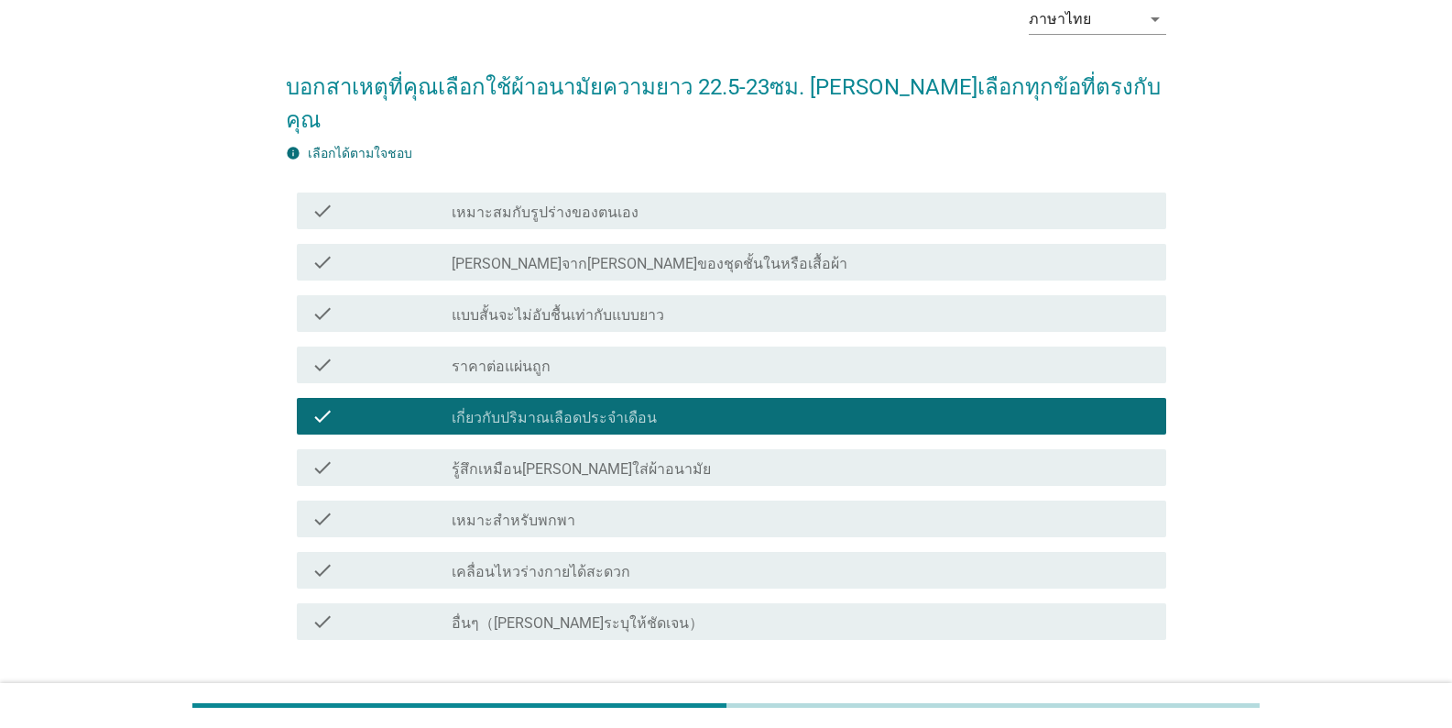
click at [902, 695] on div "ต่อไป" at bounding box center [1118, 706] width 51 height 22
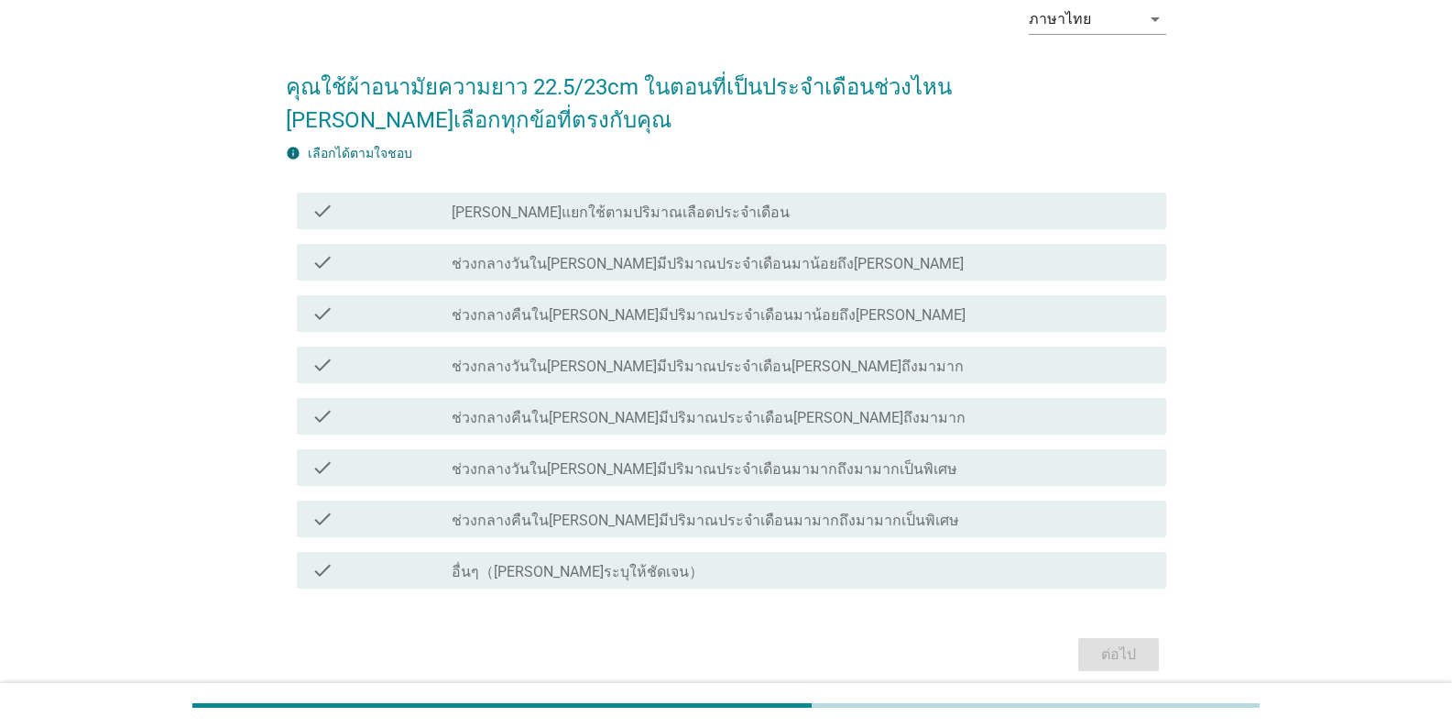
click at [882, 252] on div "check_box_outline_blank ช่วงกลางวันใน[PERSON_NAME]มีปริมาณประจำเดือนมาน้อยถึง[P…" at bounding box center [802, 262] width 700 height 22
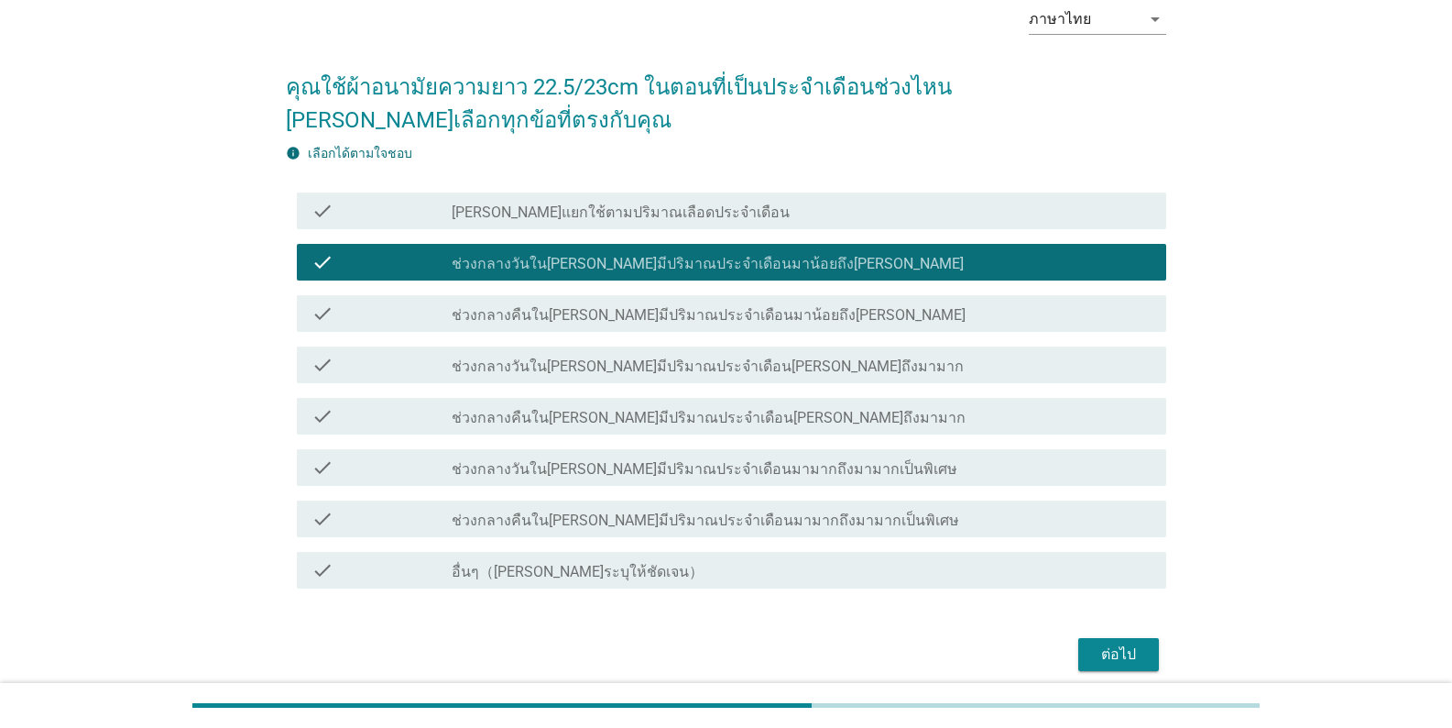
click at [902, 652] on div "ต่อไป" at bounding box center [1118, 654] width 51 height 22
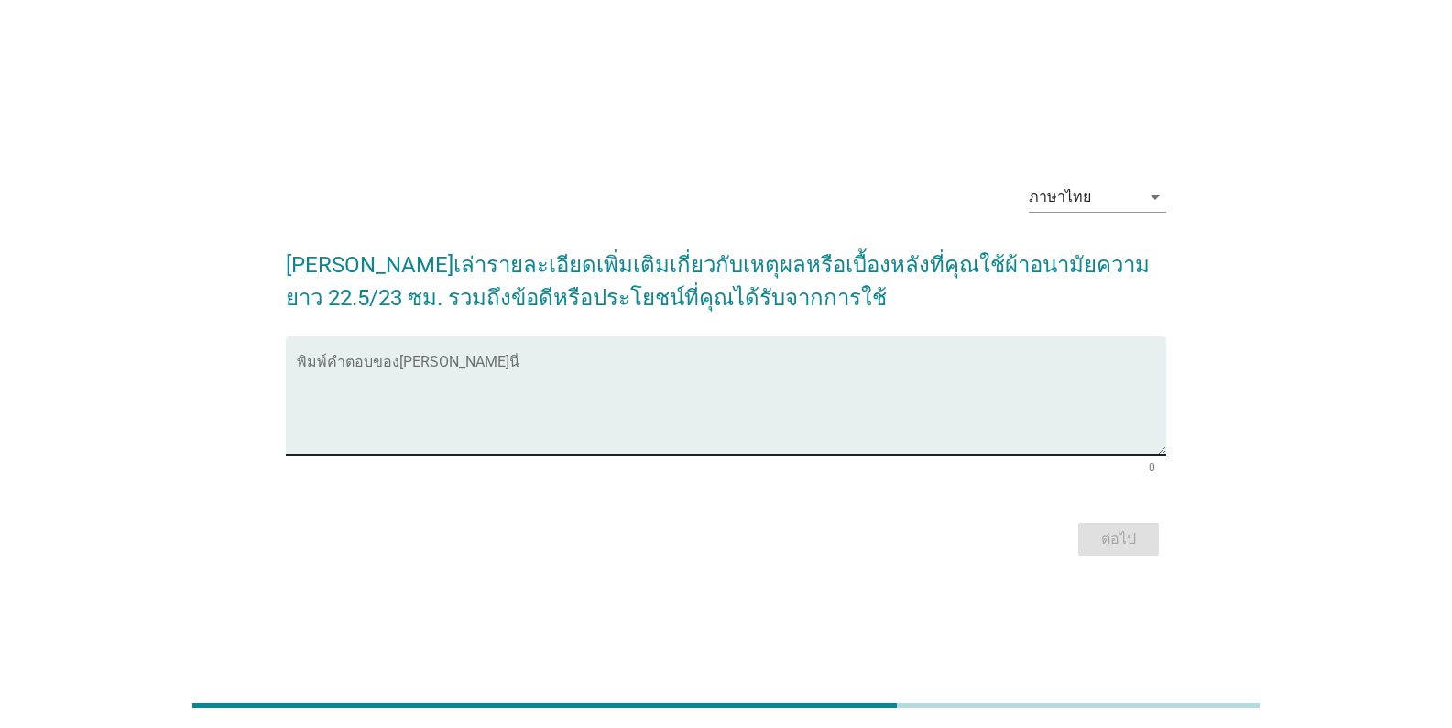
click at [568, 382] on textarea "พิมพ์คำตอบของคุณ ที่นี่" at bounding box center [732, 406] width 870 height 96
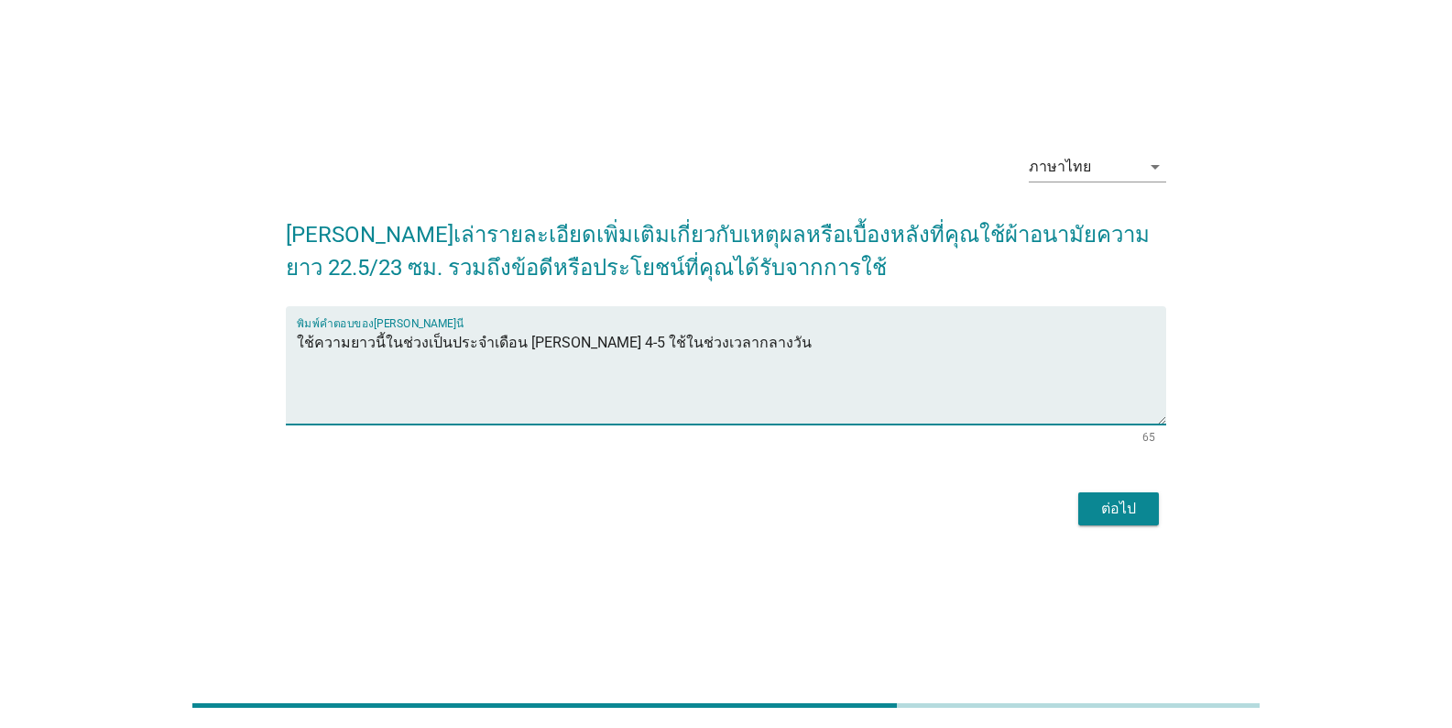
scroll to position [45, 0]
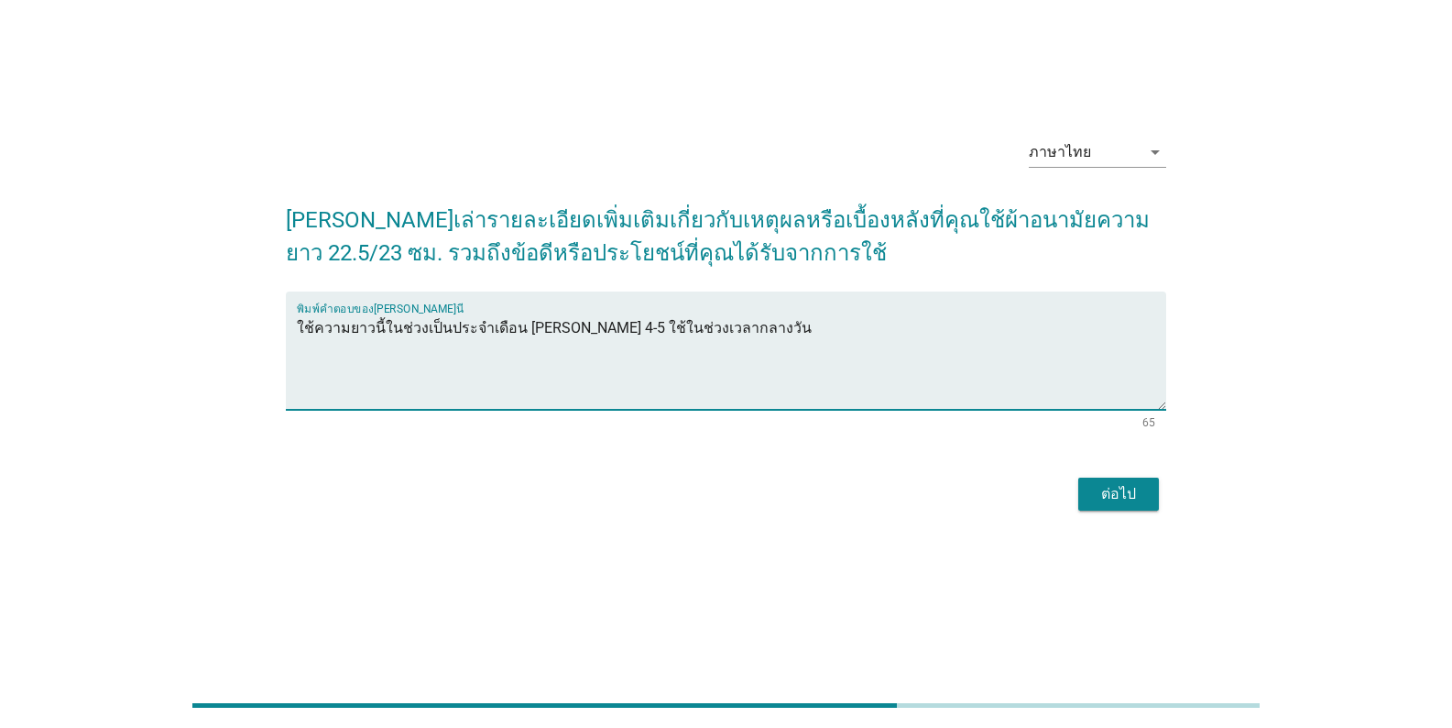
type textarea "ใช้ความยาวนี้ในช่วงเป็นประจำเดือน [PERSON_NAME] 4-5 ใช้ในช่วงเวลากลางวัน"
click at [902, 488] on div "ต่อไป" at bounding box center [1118, 494] width 51 height 22
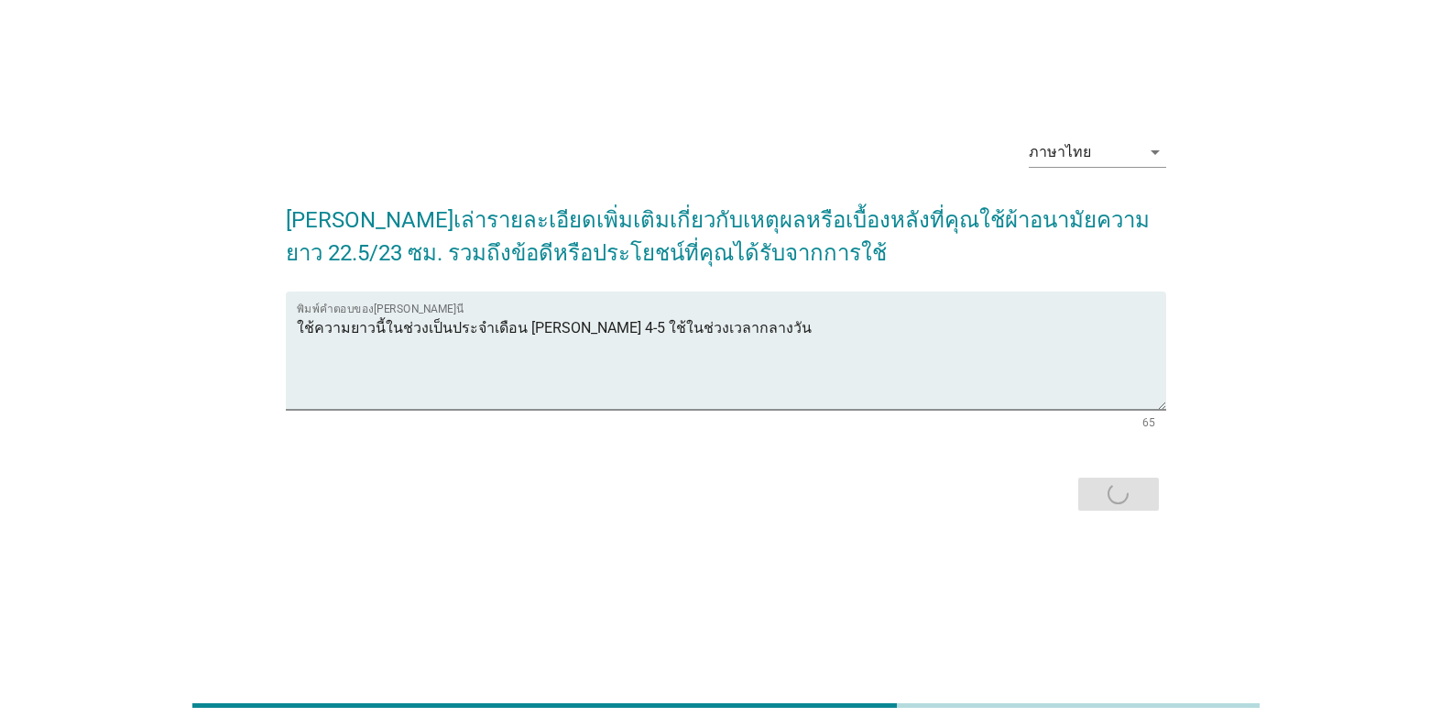
scroll to position [0, 0]
